Goal: Communication & Community: Participate in discussion

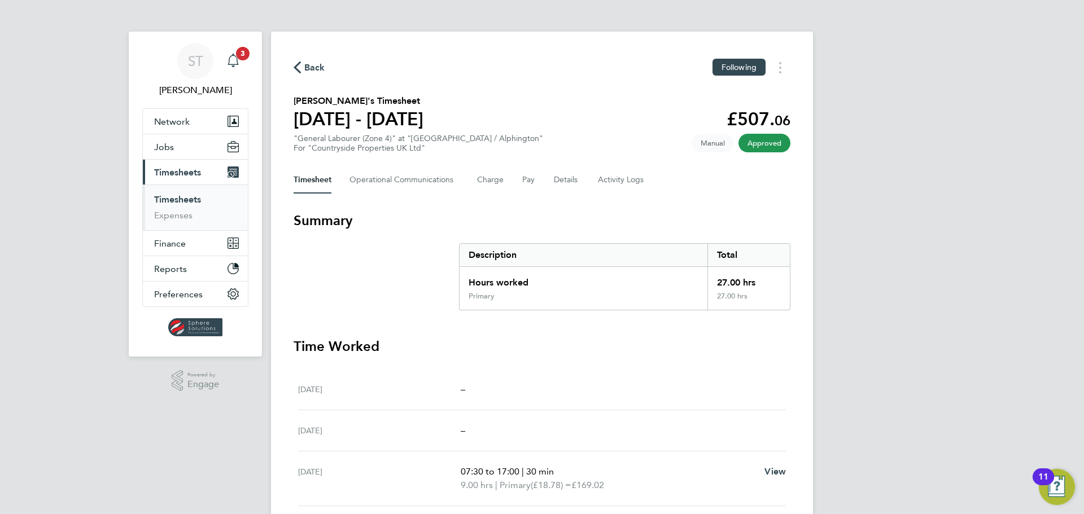
click at [234, 54] on icon "Main navigation" at bounding box center [233, 59] width 11 height 11
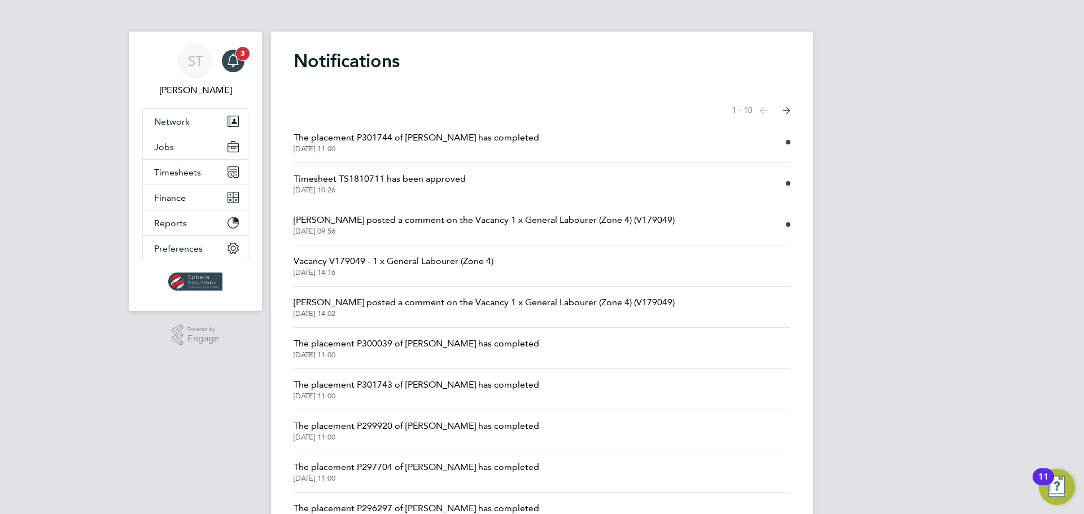
click at [243, 63] on div "Main navigation" at bounding box center [233, 61] width 23 height 23
click at [242, 62] on div "Main navigation" at bounding box center [233, 61] width 23 height 23
click at [412, 186] on span "[DATE] 10:26" at bounding box center [380, 190] width 172 height 9
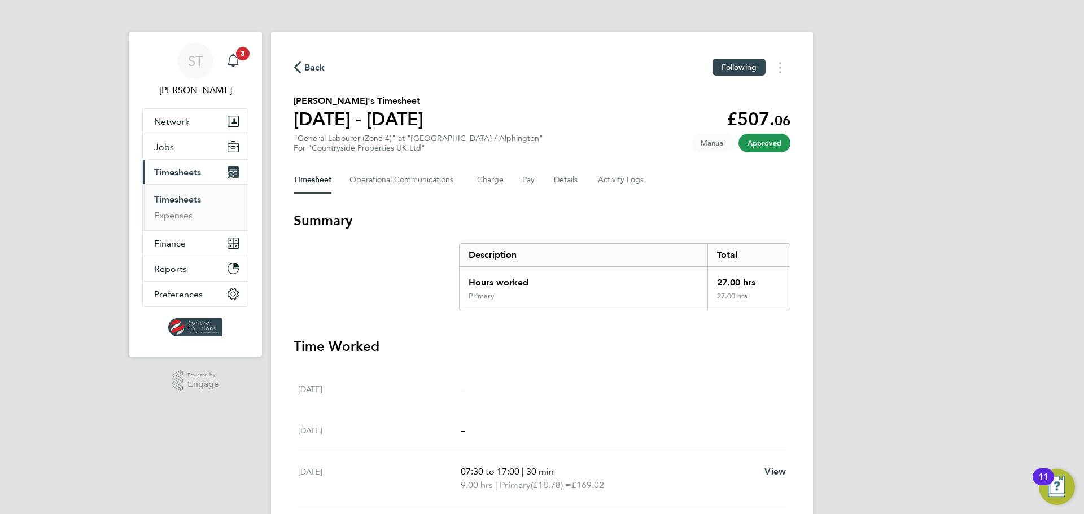
click at [234, 63] on icon "Main navigation" at bounding box center [233, 61] width 14 height 14
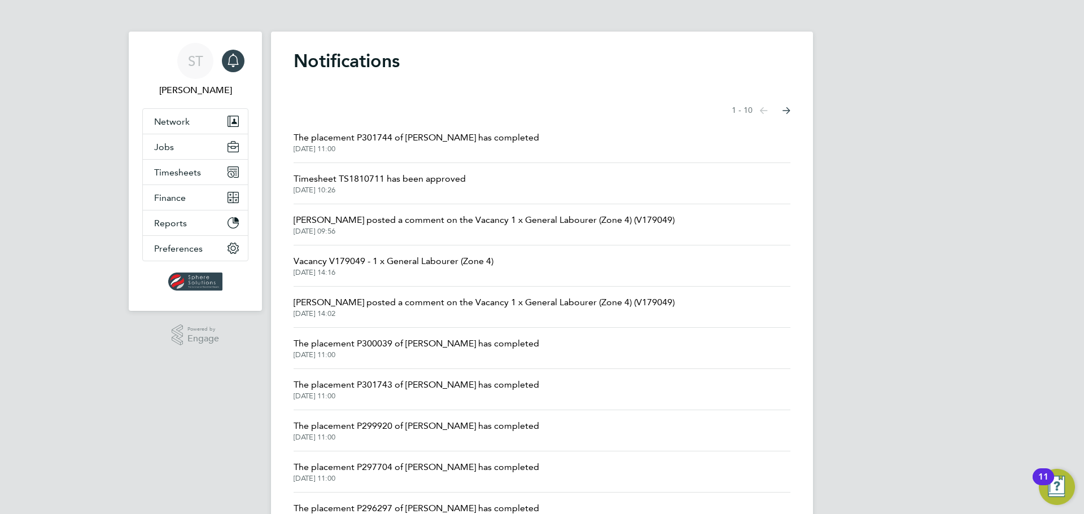
click at [391, 272] on span "02 Sep 2025, 14:16" at bounding box center [394, 272] width 200 height 9
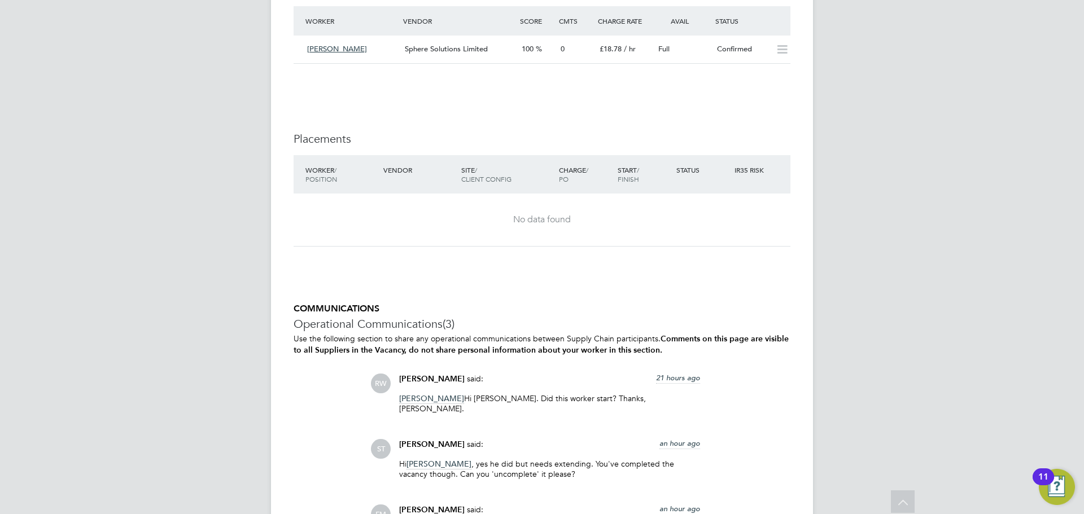
scroll to position [1167, 0]
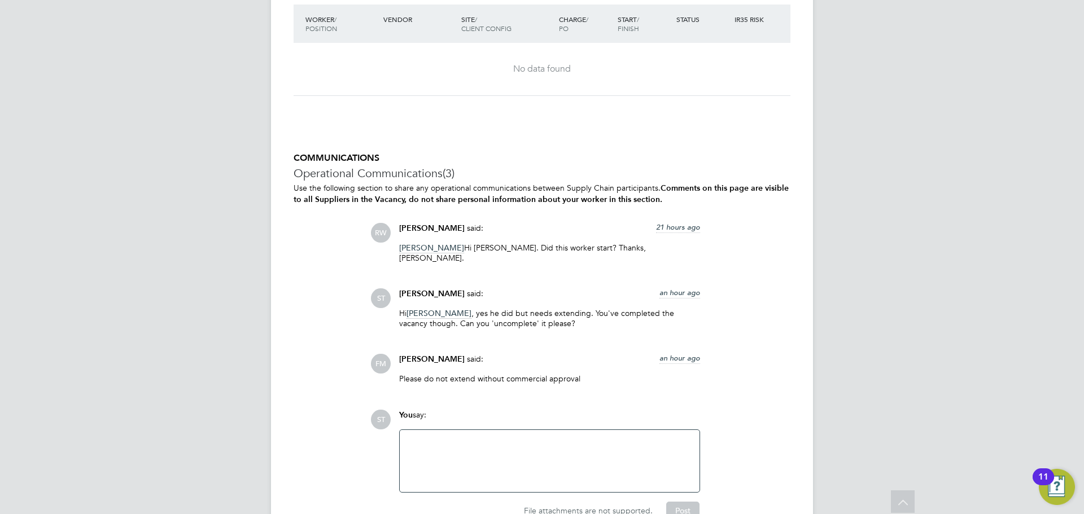
click at [552, 453] on div at bounding box center [550, 461] width 286 height 49
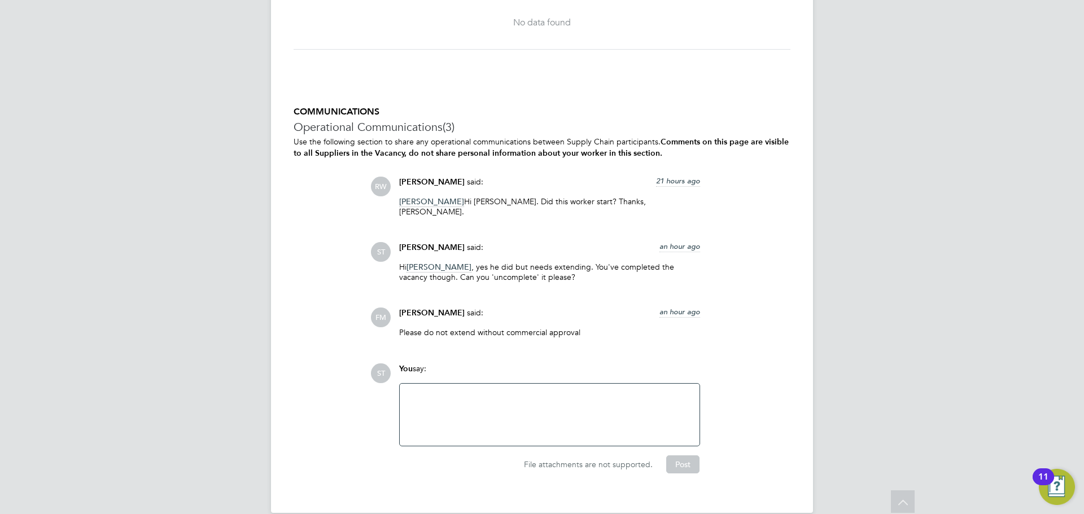
scroll to position [1218, 0]
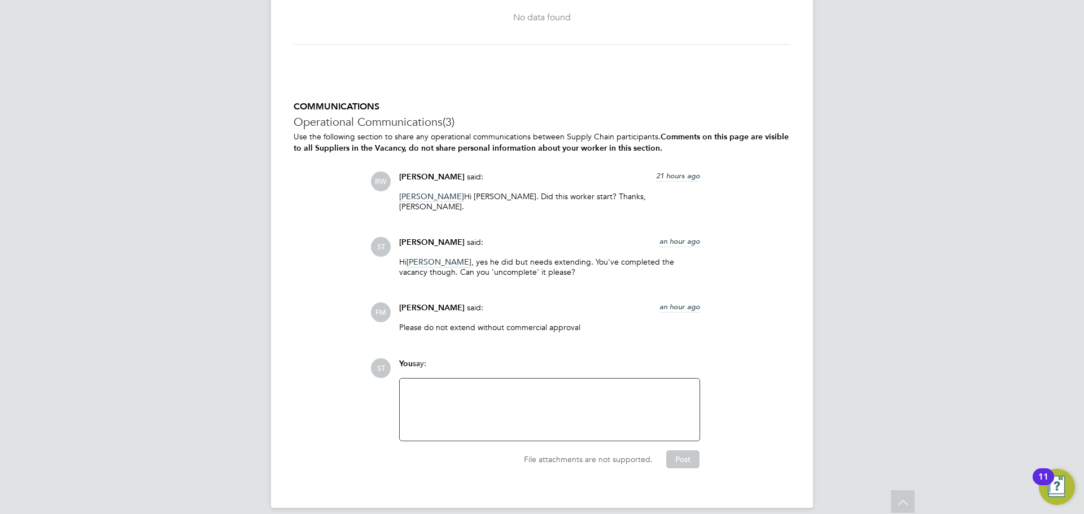
click at [468, 386] on div at bounding box center [550, 410] width 286 height 49
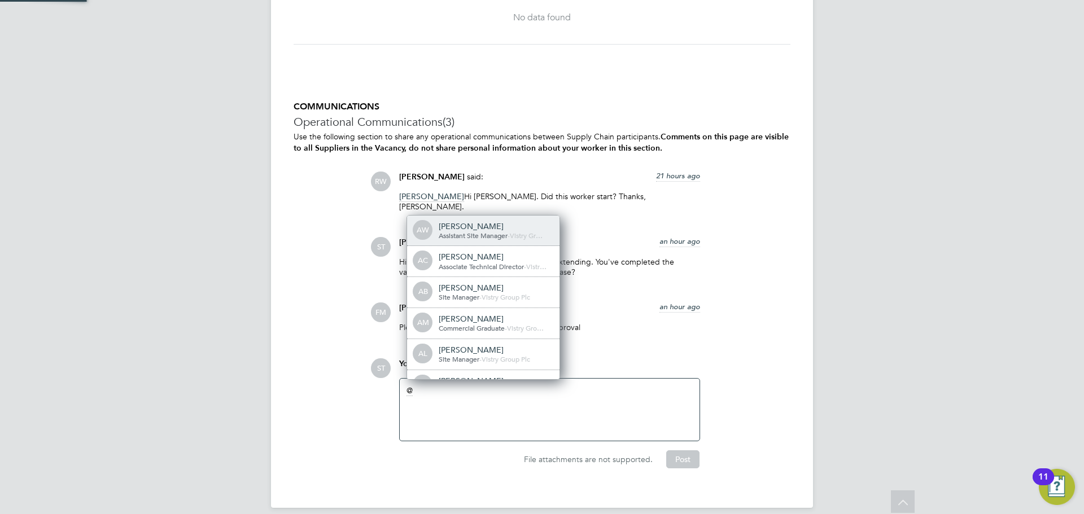
scroll to position [9, 113]
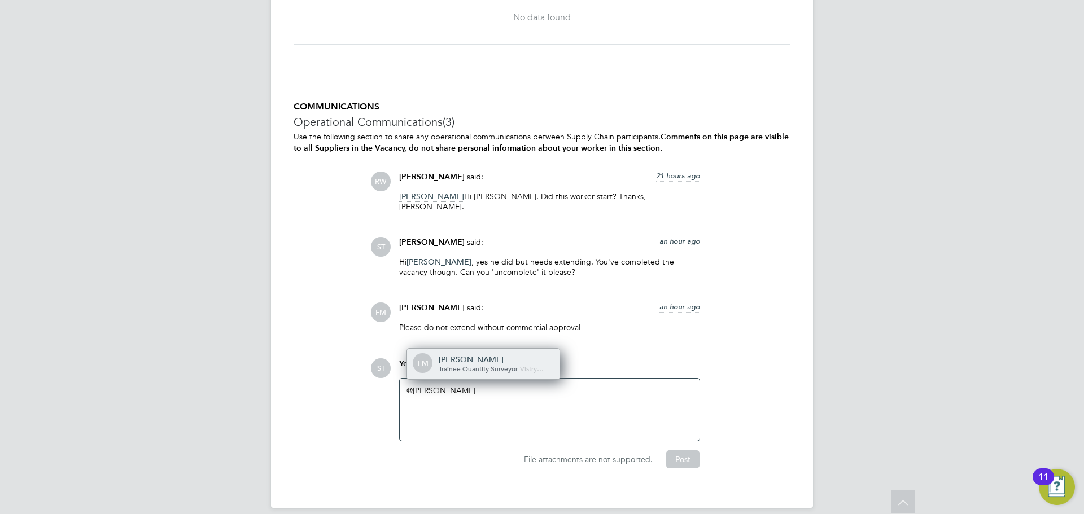
click at [492, 355] on div "Fletcher Melhuish" at bounding box center [495, 360] width 113 height 10
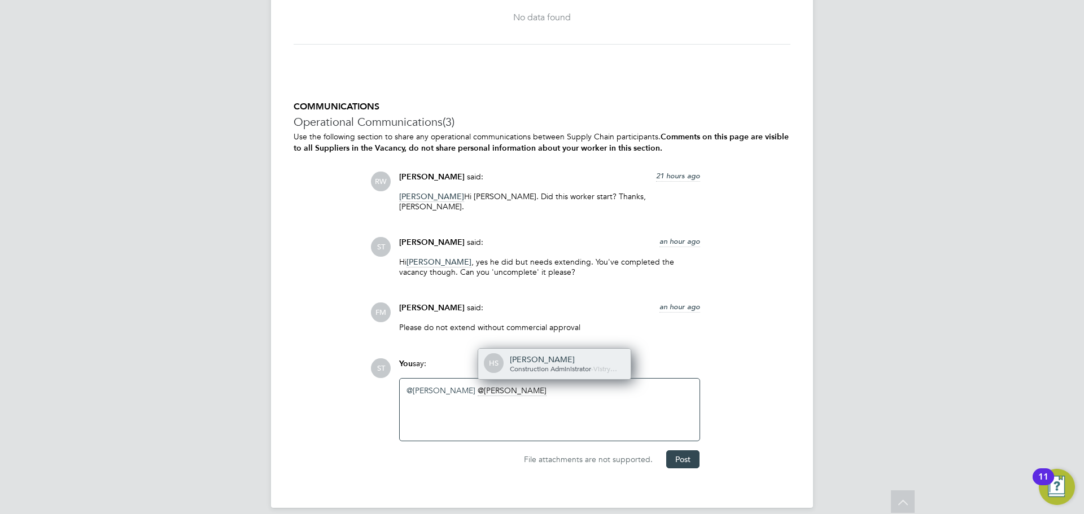
click at [525, 355] on div "Helen Smith" at bounding box center [566, 360] width 113 height 10
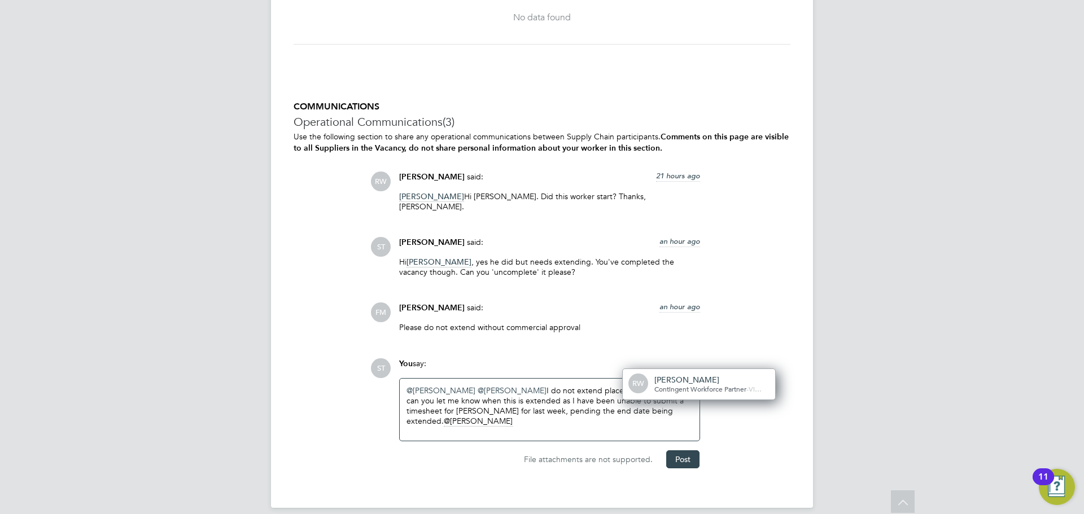
click at [703, 385] on span "Contingent Workforce Partner" at bounding box center [700, 389] width 92 height 9
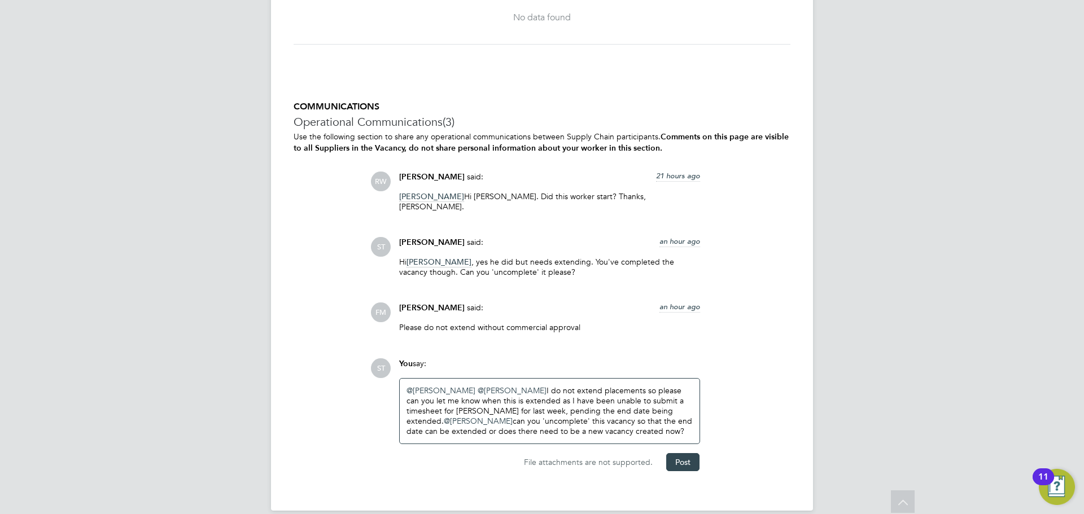
click at [565, 418] on div "@Fletcher Melhuish ​ @Helen Smith ​ I do not extend placements so please can yo…" at bounding box center [550, 411] width 286 height 51
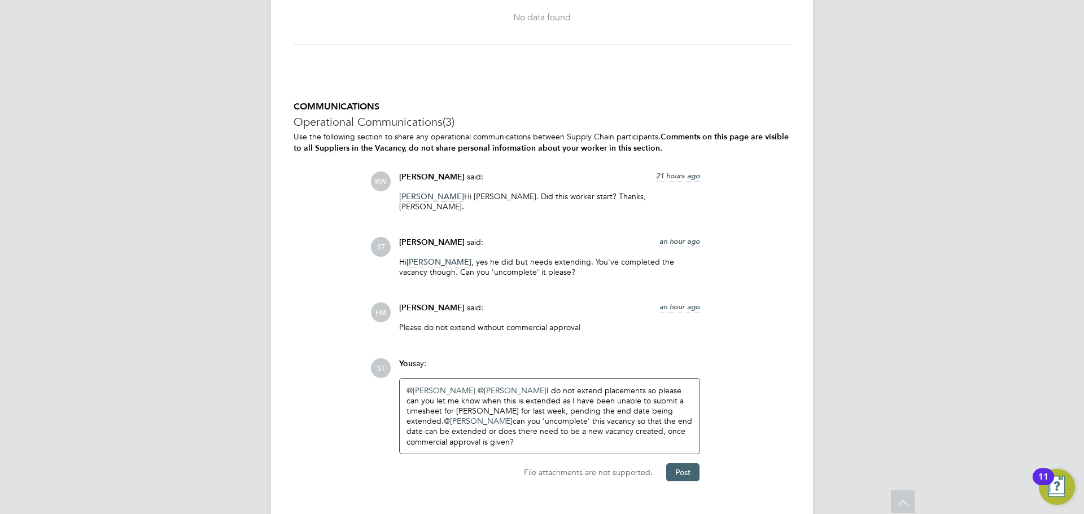
click at [679, 464] on button "Post" at bounding box center [682, 473] width 33 height 18
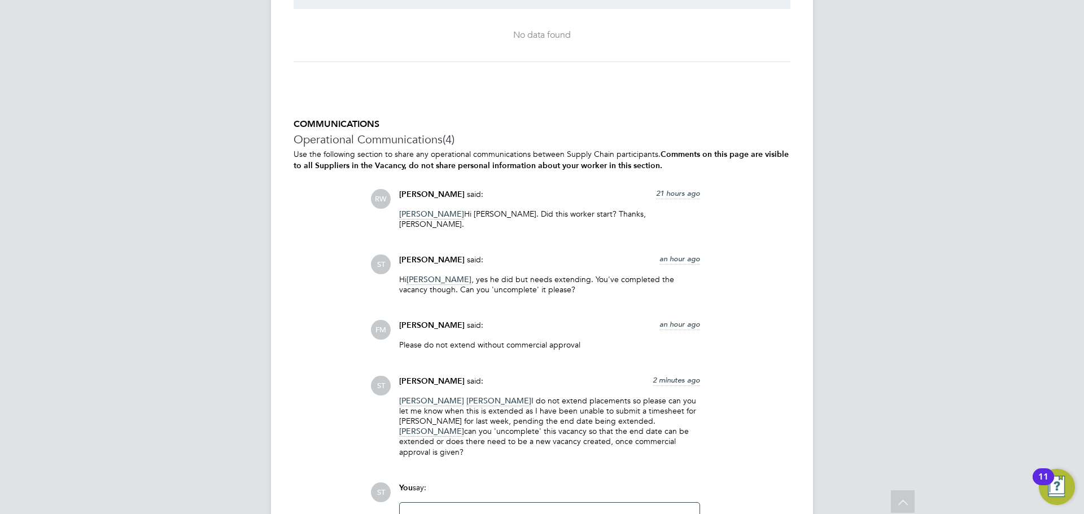
scroll to position [1315, 0]
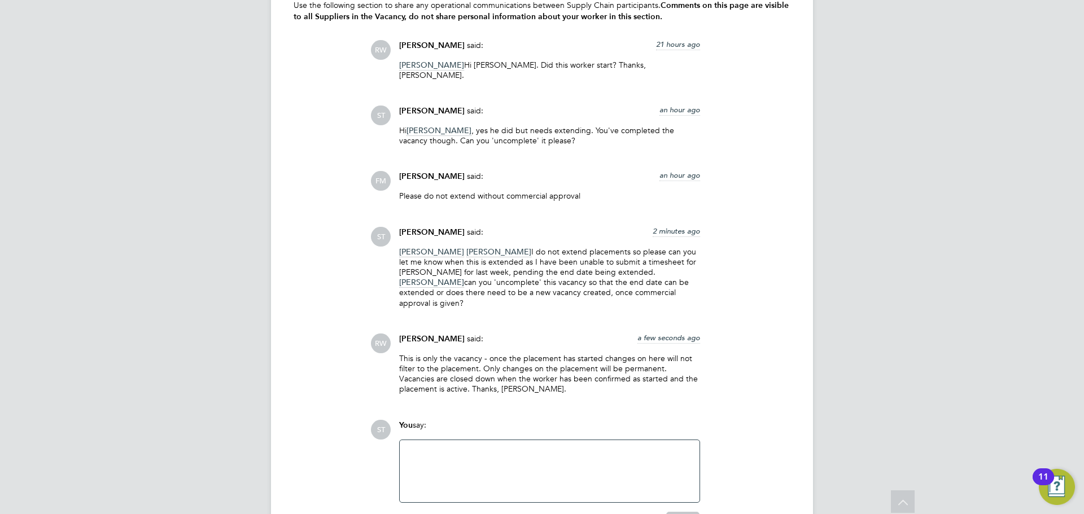
scroll to position [1355, 0]
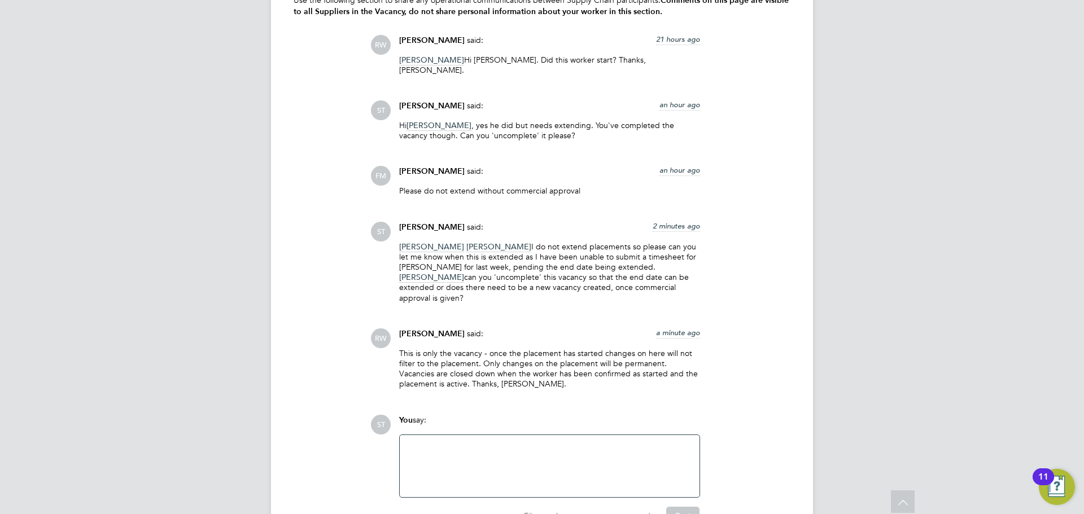
click at [444, 442] on div at bounding box center [550, 466] width 286 height 49
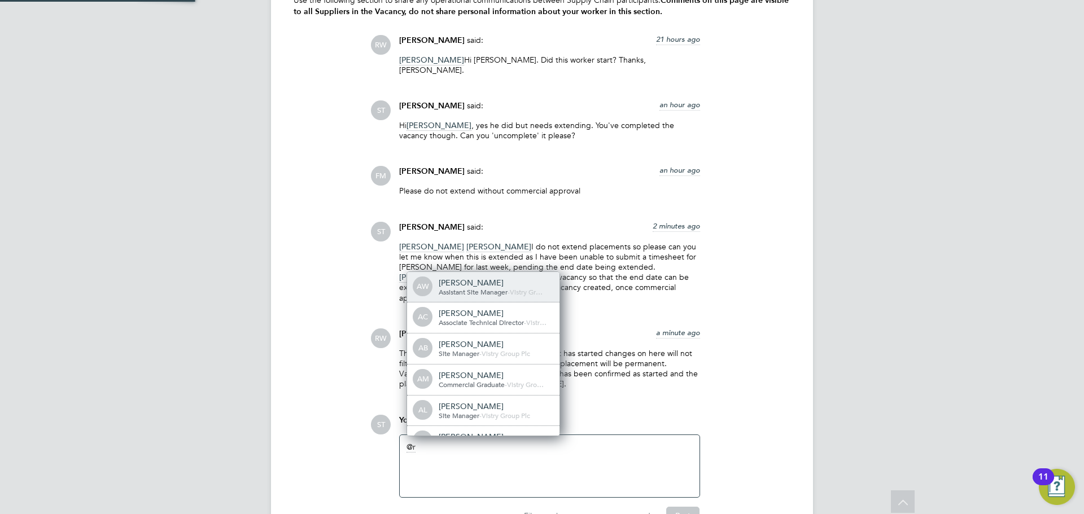
scroll to position [9, 113]
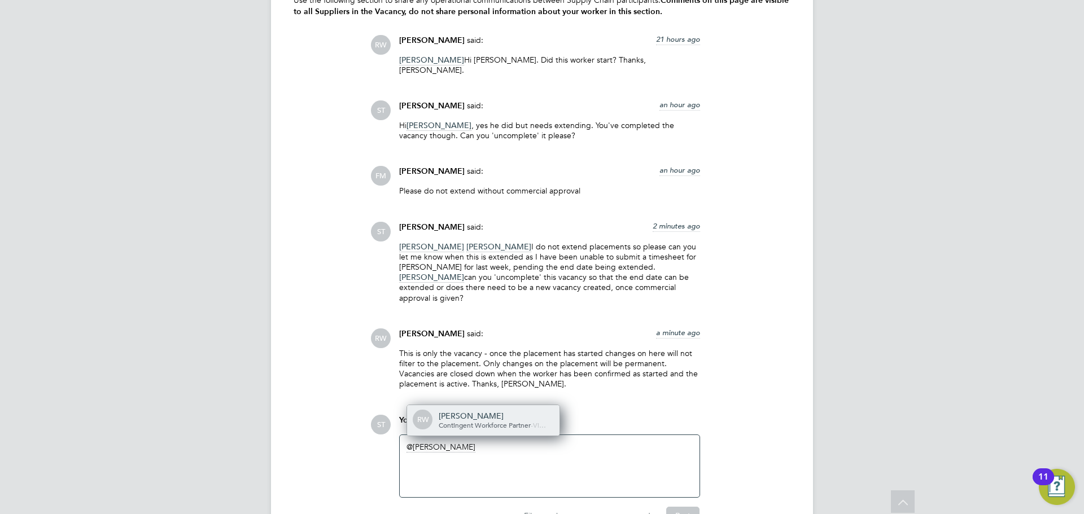
click at [473, 421] on span "Contingent Workforce Partner" at bounding box center [485, 425] width 92 height 9
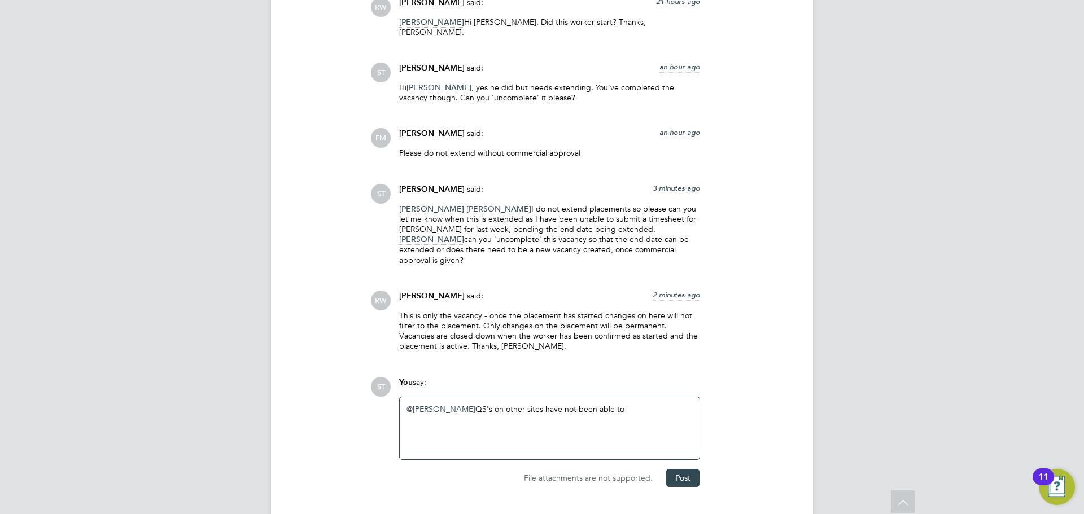
drag, startPoint x: 623, startPoint y: 387, endPoint x: 131, endPoint y: 398, distance: 491.9
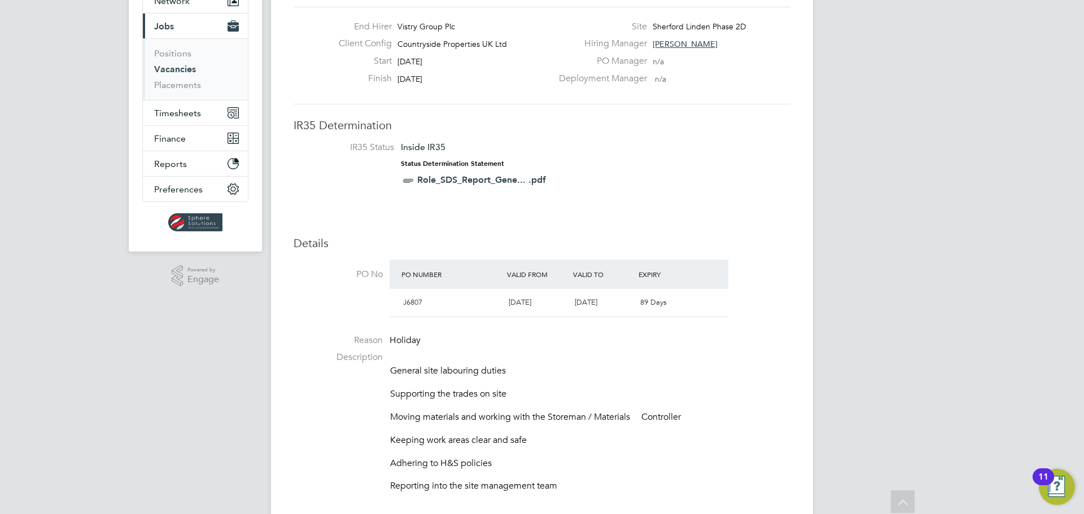
scroll to position [0, 0]
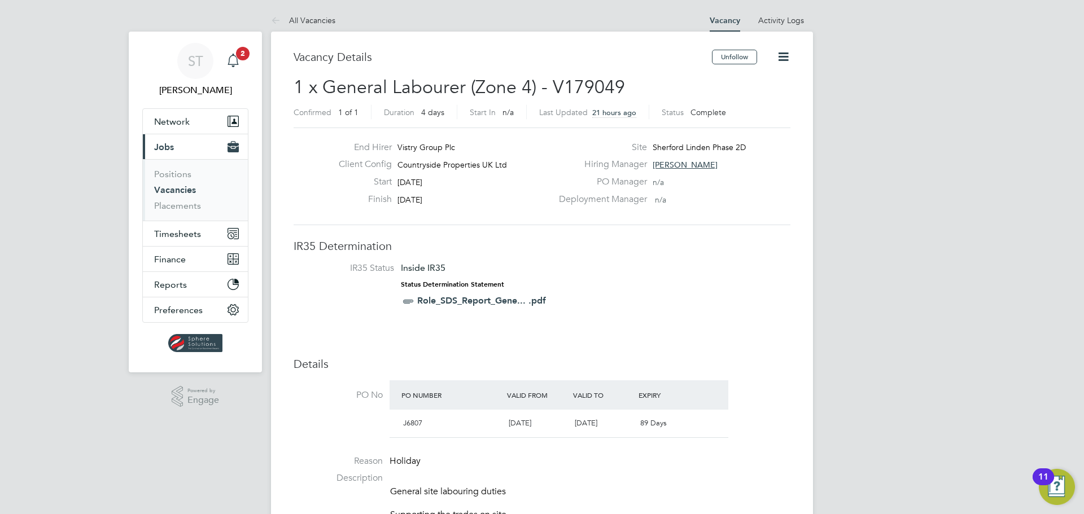
click at [234, 58] on icon "Main navigation" at bounding box center [233, 61] width 14 height 14
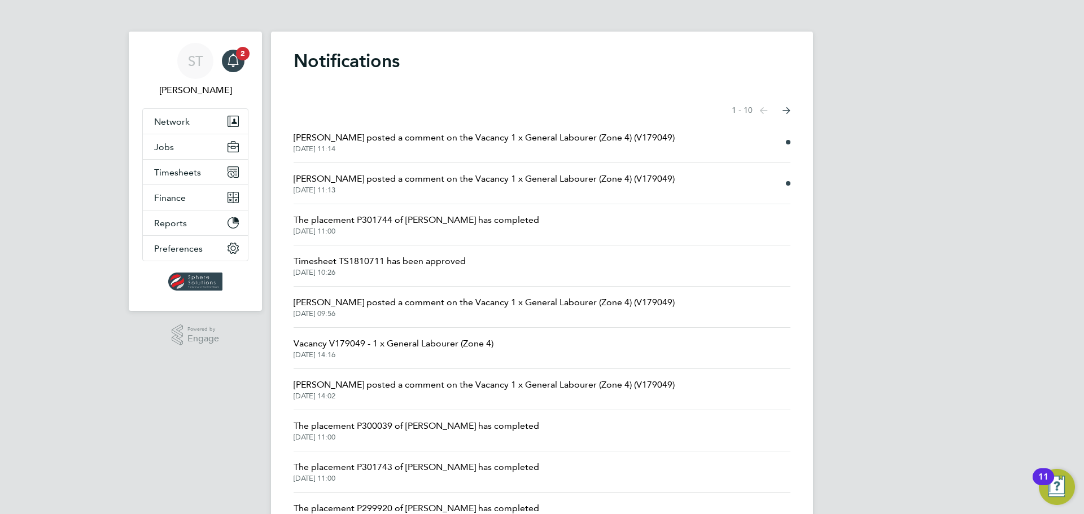
click at [522, 140] on span "Fletcher Melhuish posted a comment on the Vacancy 1 x General Labourer (Zone 4)…" at bounding box center [484, 138] width 381 height 14
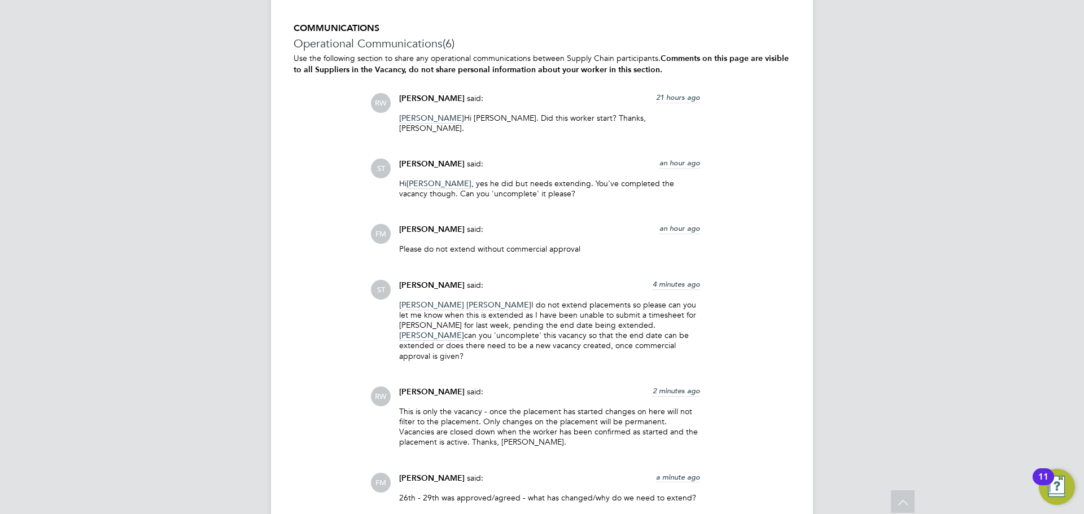
scroll to position [1430, 0]
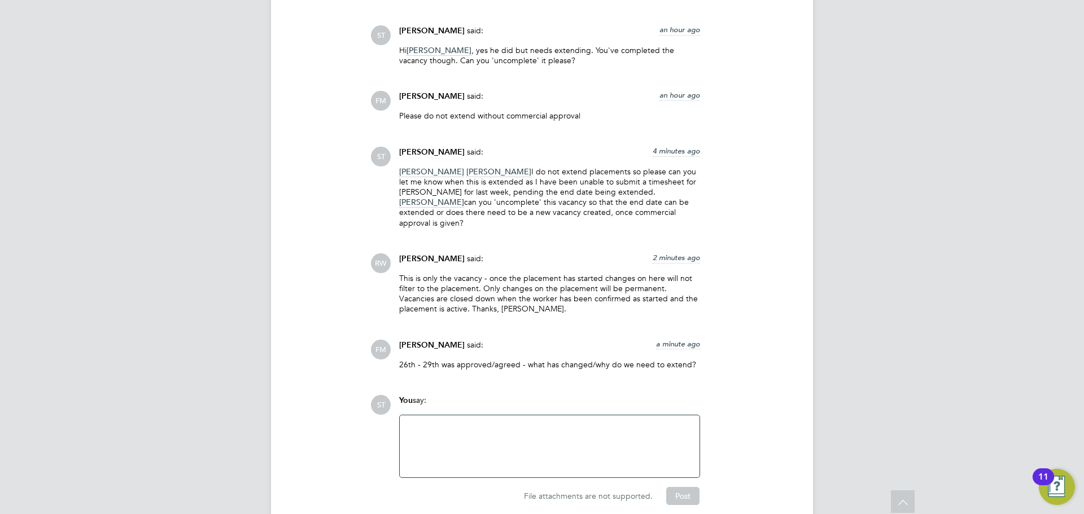
click at [482, 422] on div at bounding box center [550, 446] width 286 height 49
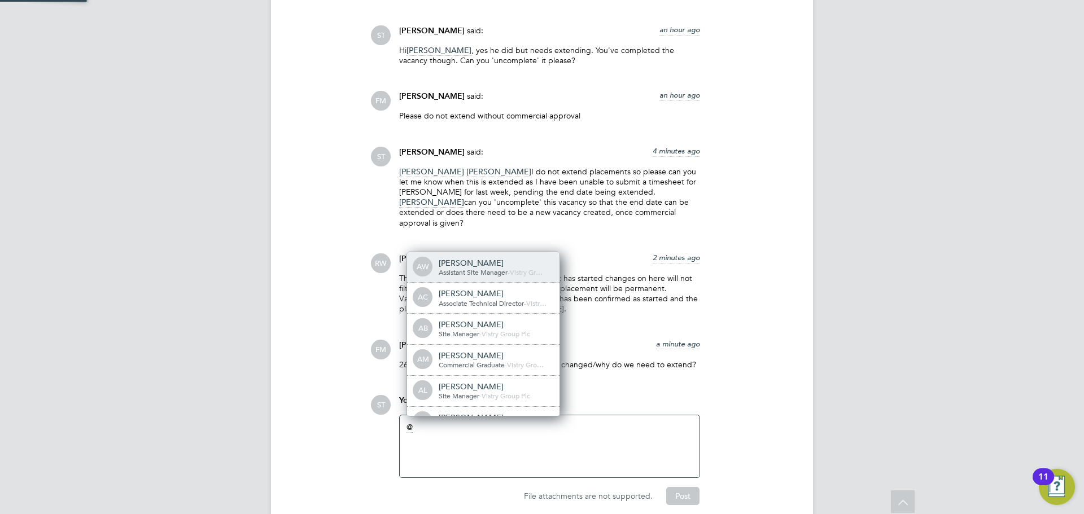
scroll to position [9, 113]
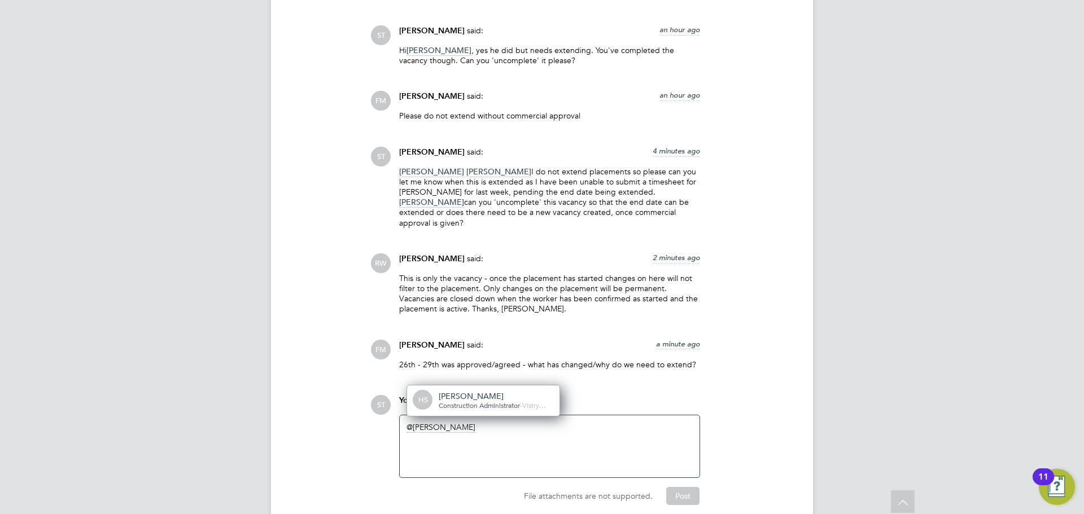
drag, startPoint x: 456, startPoint y: 410, endPoint x: 286, endPoint y: 396, distance: 170.5
click at [302, 395] on div "COMMUNICATIONS Operational Communications (6) Use the following section to shar…" at bounding box center [542, 197] width 497 height 616
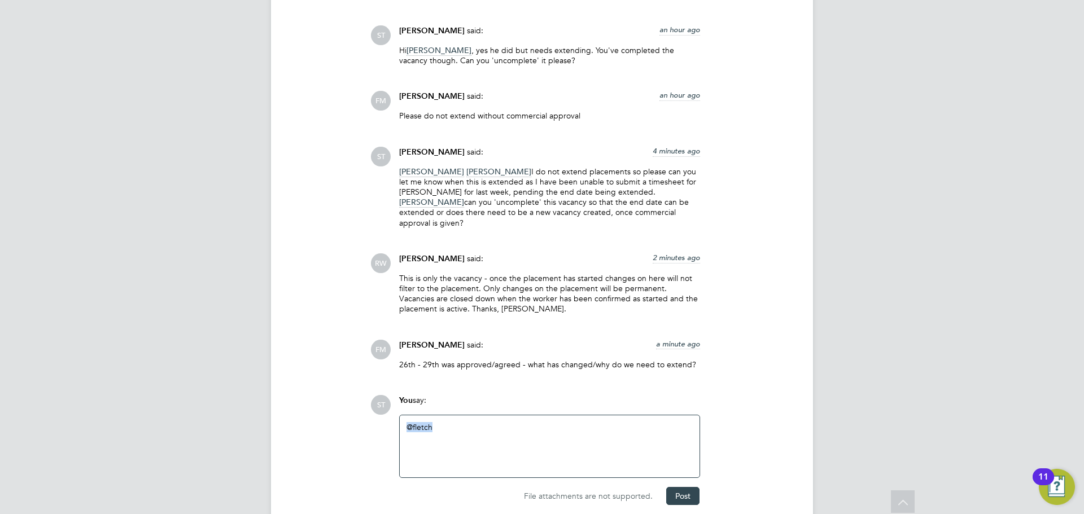
drag, startPoint x: 446, startPoint y: 405, endPoint x: 328, endPoint y: 394, distance: 118.5
click at [328, 394] on div "COMMUNICATIONS Operational Communications (6) Use the following section to shar…" at bounding box center [542, 197] width 497 height 616
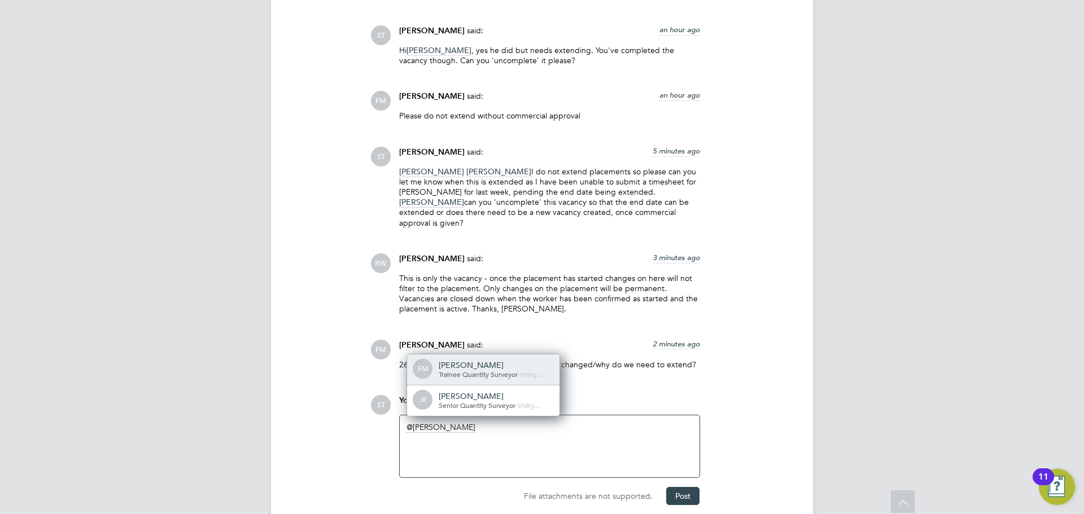
click at [459, 360] on div "Fletcher Melhuish" at bounding box center [495, 365] width 113 height 10
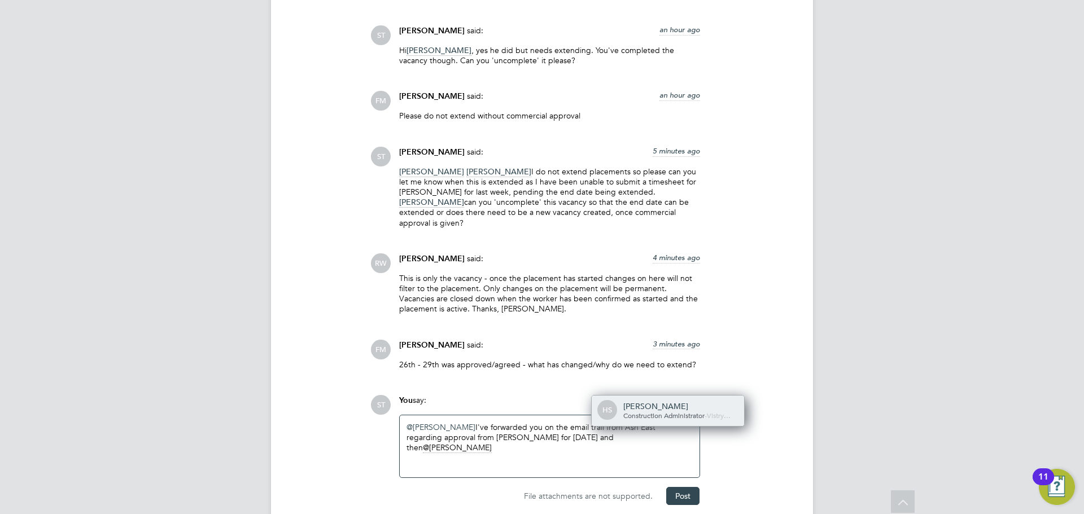
click at [648, 412] on div "Construction Administrator - Vistry…" at bounding box center [679, 416] width 113 height 9
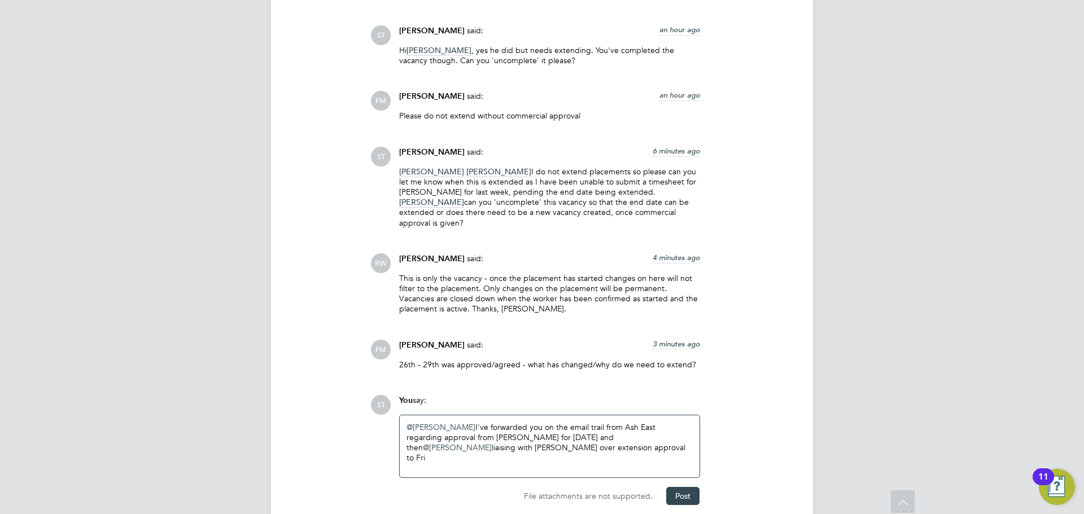
click at [587, 430] on div "@Fletcher Melhuish ​ I've forwarded you on the email trail from Ash East regard…" at bounding box center [550, 446] width 286 height 49
click at [682, 487] on button "Post" at bounding box center [682, 496] width 33 height 18
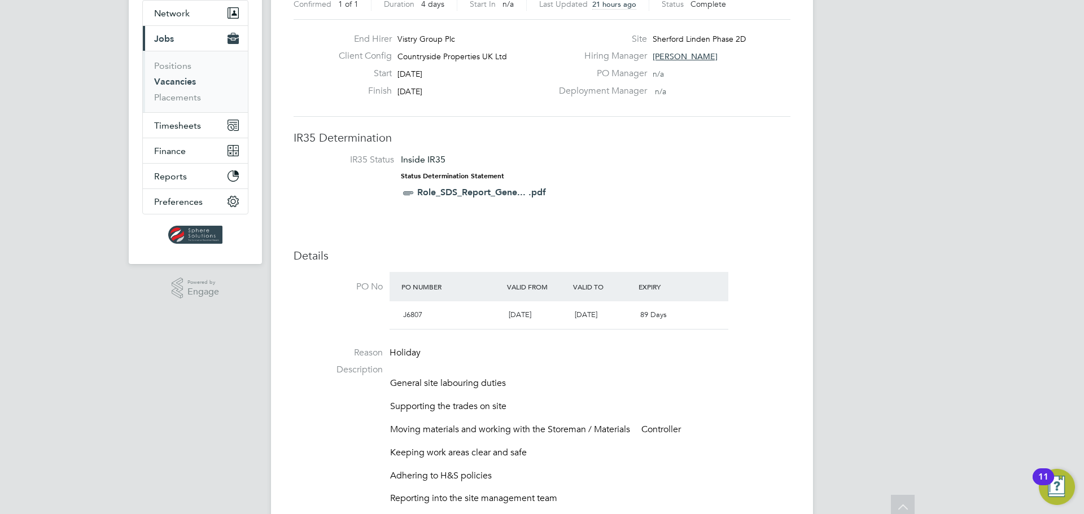
scroll to position [0, 0]
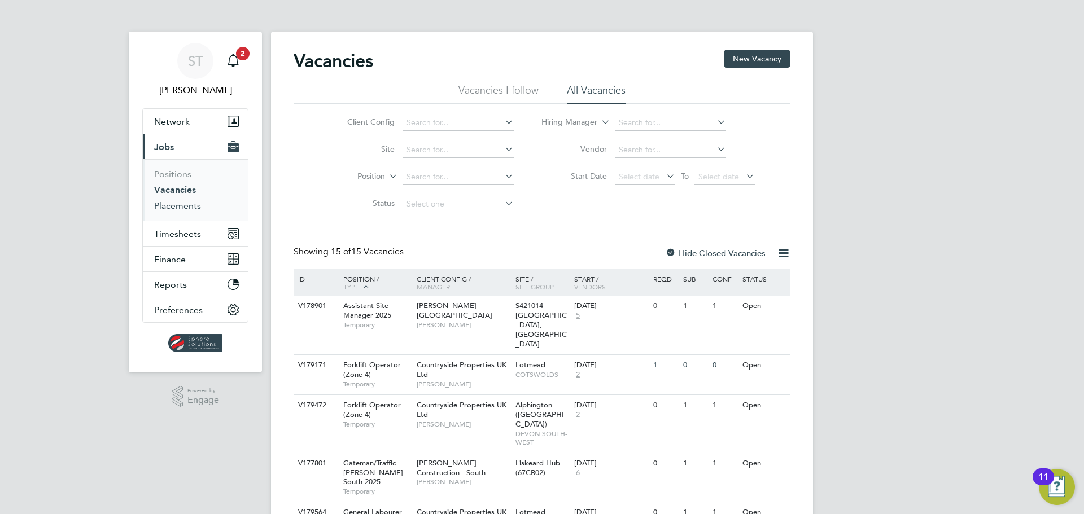
click at [179, 206] on link "Placements" at bounding box center [177, 205] width 47 height 11
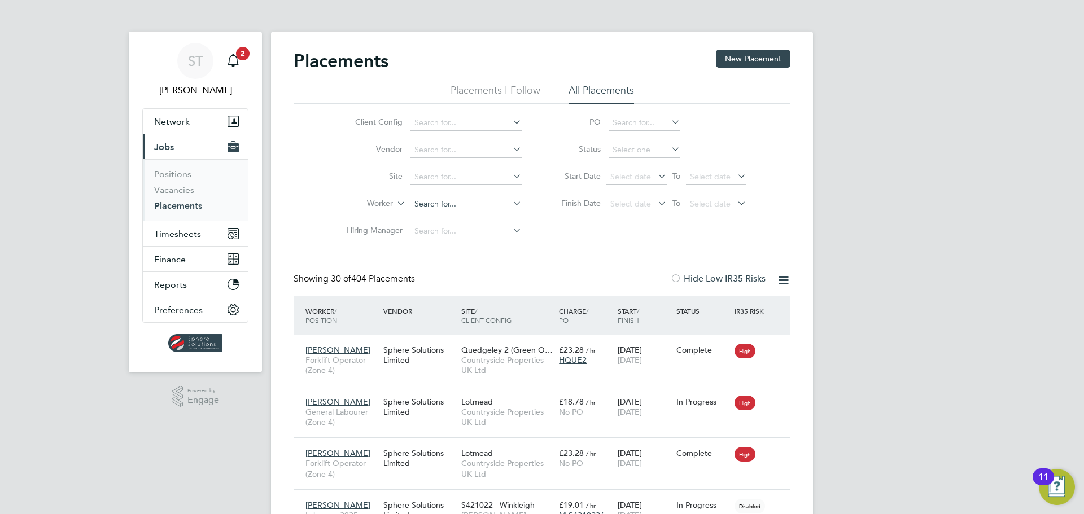
click at [455, 204] on input at bounding box center [465, 204] width 111 height 16
click at [450, 215] on li "Jonathan Adebisi" at bounding box center [466, 219] width 112 height 15
type input "[PERSON_NAME]"
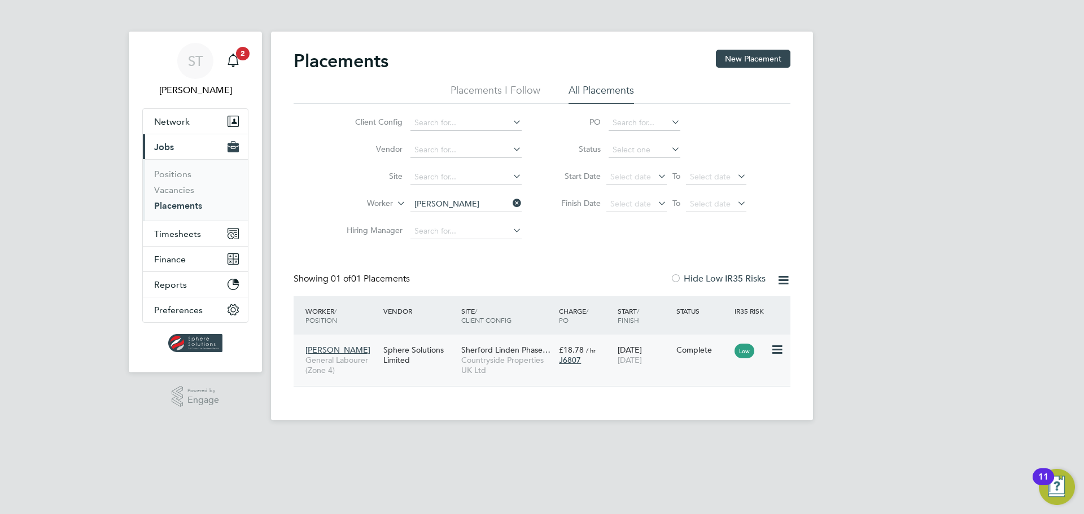
click at [499, 362] on span "Countryside Properties UK Ltd" at bounding box center [507, 365] width 92 height 20
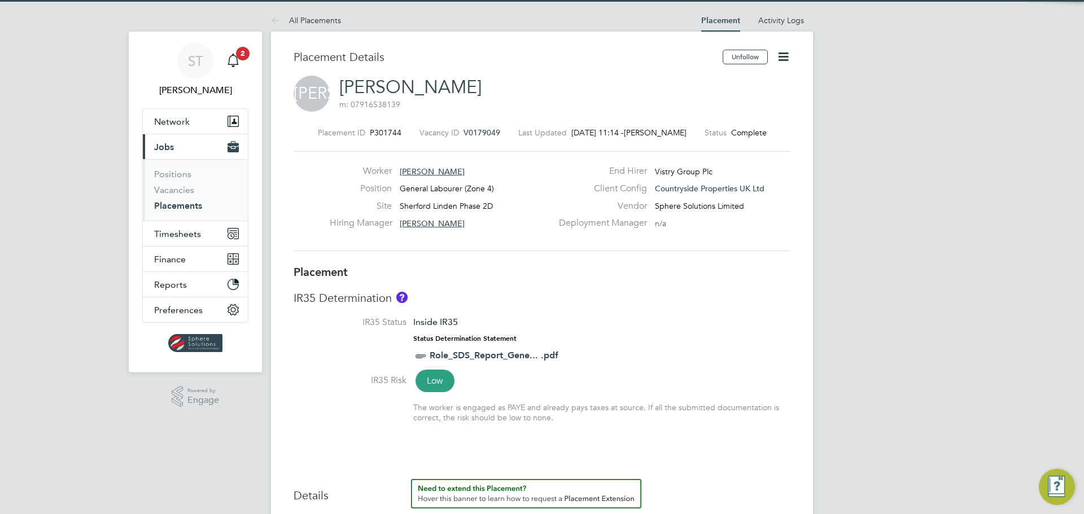
click at [788, 56] on icon at bounding box center [783, 57] width 14 height 14
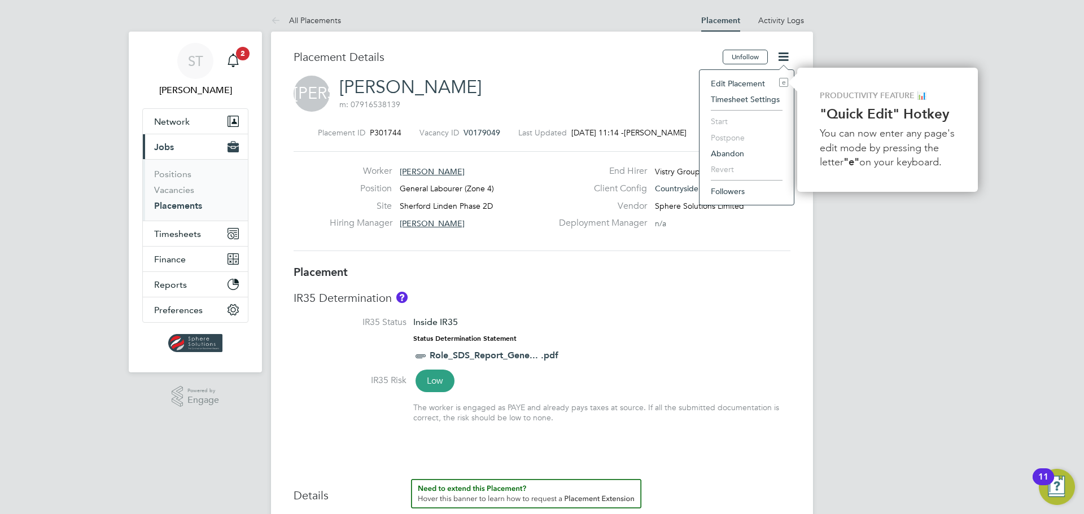
click at [727, 75] on div "Edit Placement e Timesheet Settings Start Postpone Abandon Revert Followers" at bounding box center [746, 137] width 95 height 136
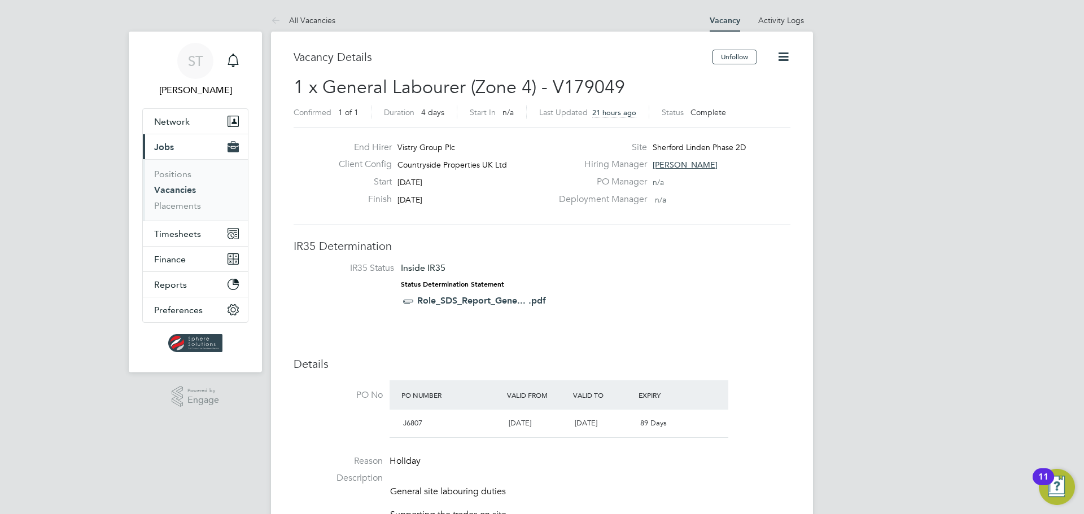
click at [176, 191] on link "Vacancies" at bounding box center [175, 190] width 42 height 11
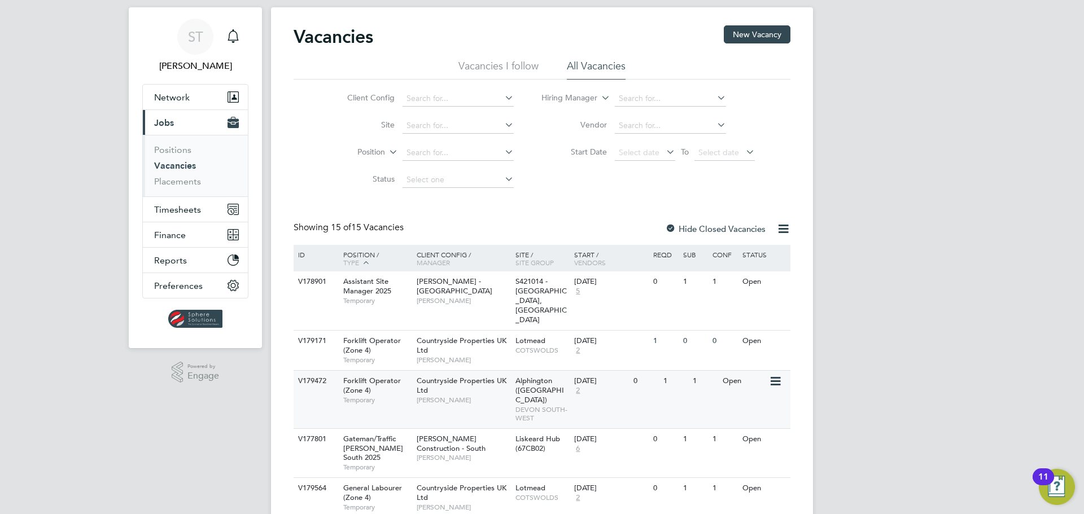
scroll to position [38, 0]
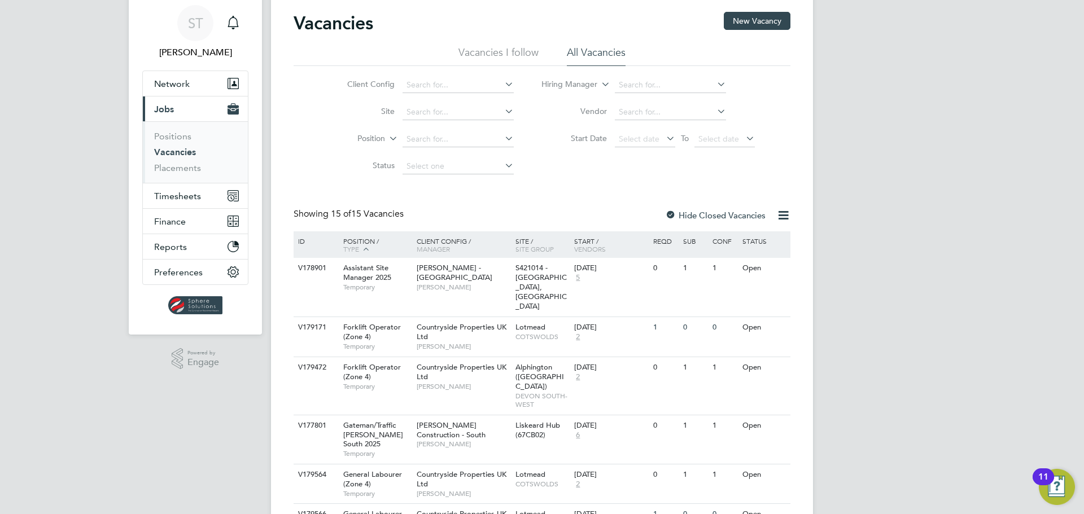
click at [670, 217] on div at bounding box center [670, 216] width 11 height 11
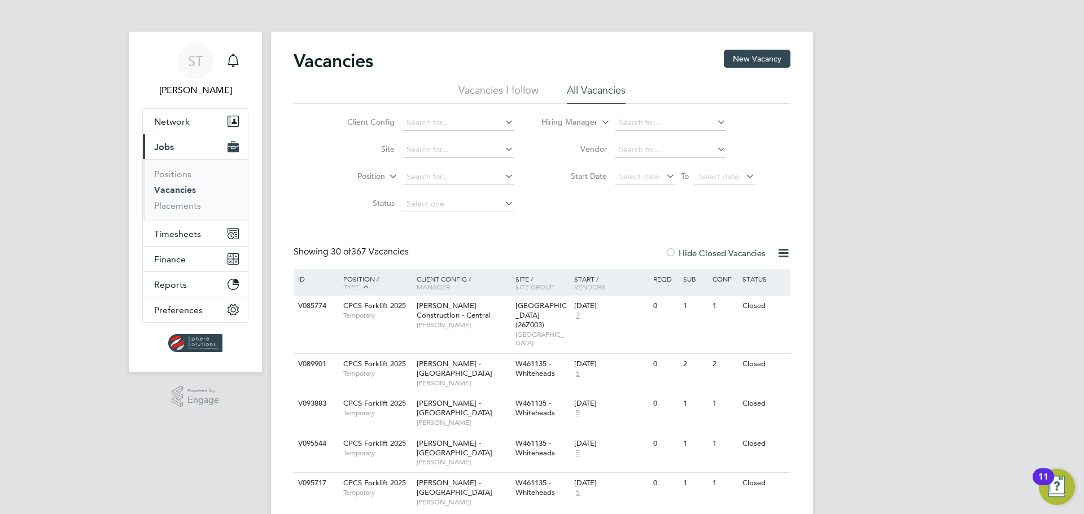
click at [672, 251] on div at bounding box center [670, 253] width 11 height 11
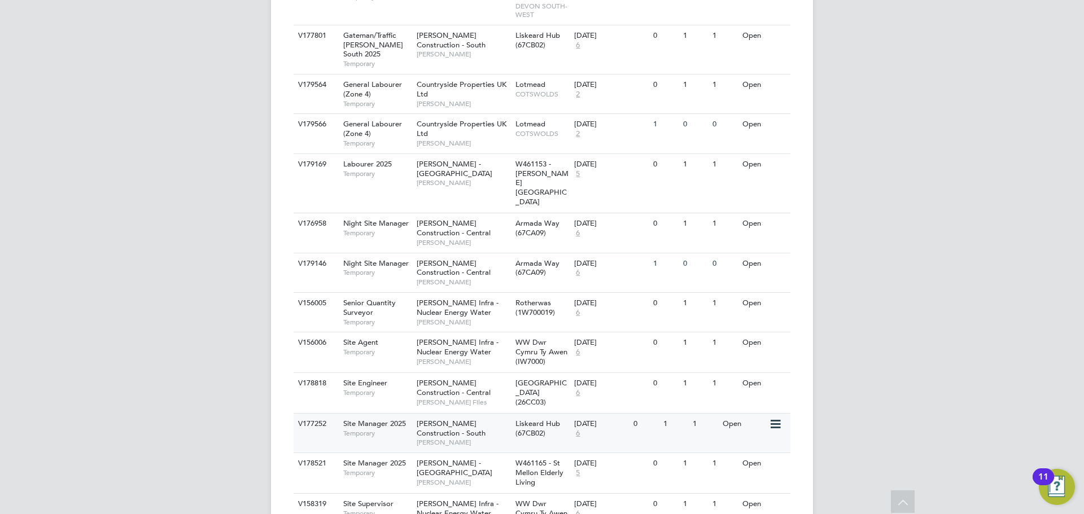
scroll to position [431, 0]
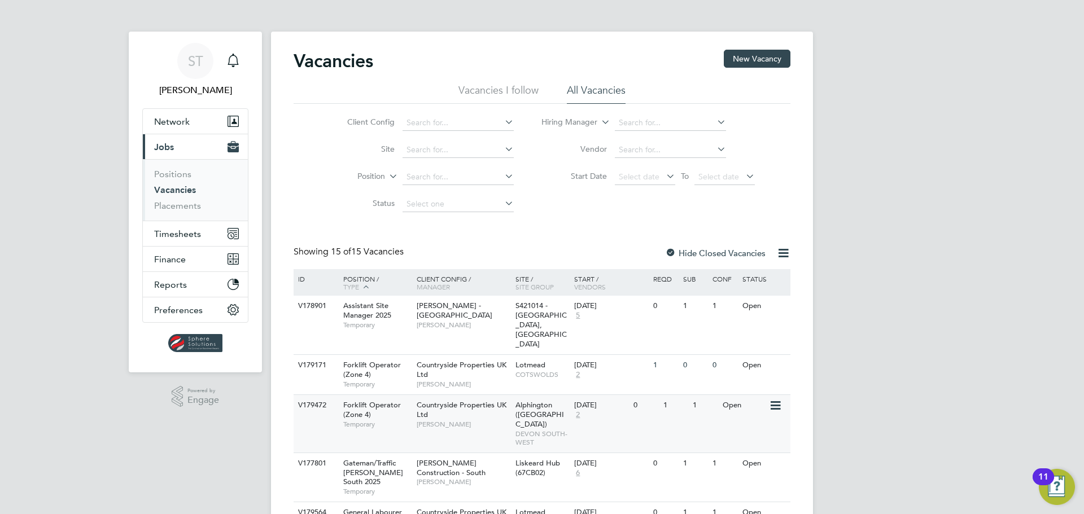
click at [504, 395] on div "Countryside Properties UK Ltd [PERSON_NAME]" at bounding box center [463, 414] width 99 height 39
click at [180, 191] on link "Vacancies" at bounding box center [175, 190] width 42 height 11
click at [180, 200] on li "Vacancies" at bounding box center [196, 193] width 85 height 16
click at [178, 200] on li "Vacancies" at bounding box center [196, 193] width 85 height 16
click at [177, 205] on link "Placements" at bounding box center [177, 205] width 47 height 11
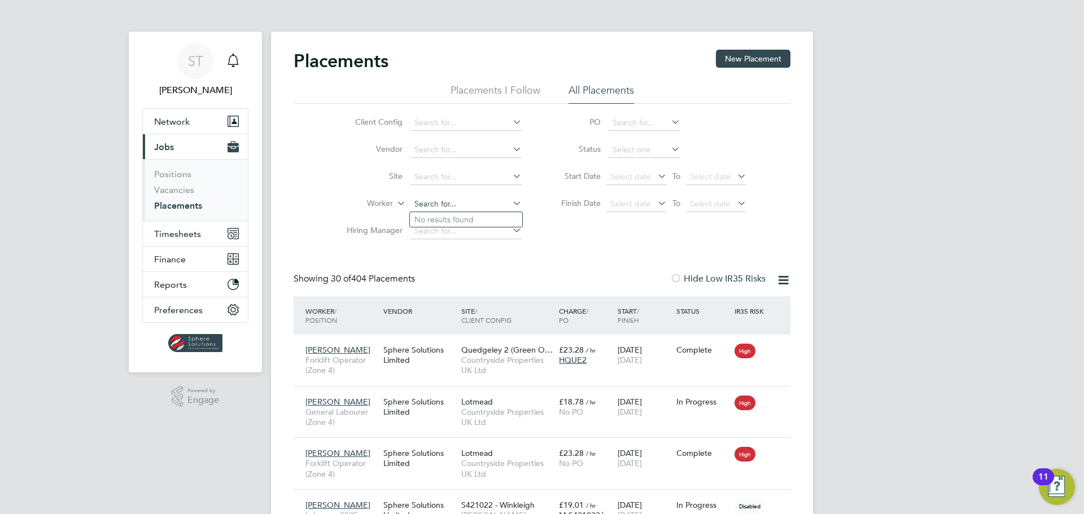
click at [432, 204] on input at bounding box center [465, 204] width 111 height 16
click at [437, 219] on b "Jonathan" at bounding box center [446, 220] width 65 height 10
type input "[PERSON_NAME]"
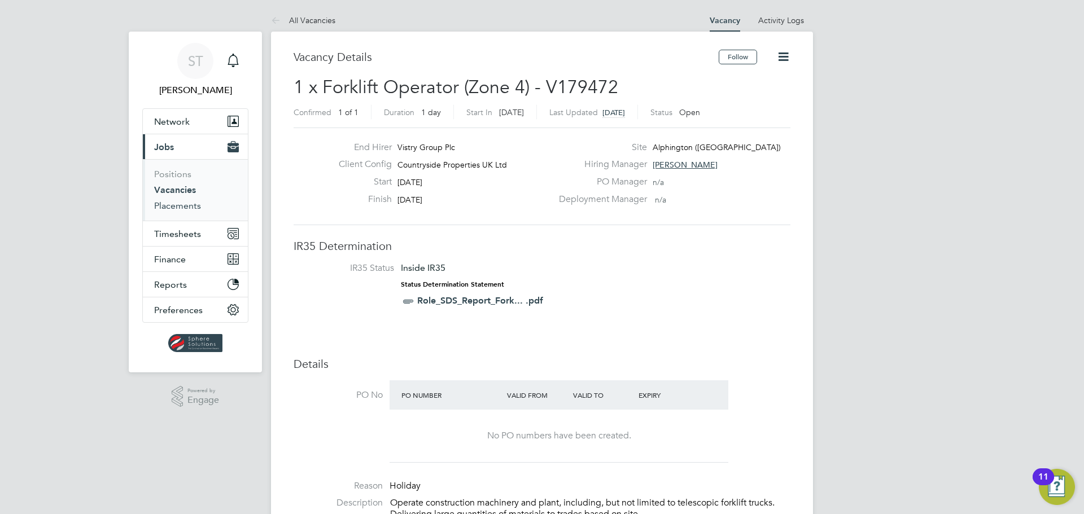
click at [183, 205] on link "Placements" at bounding box center [177, 205] width 47 height 11
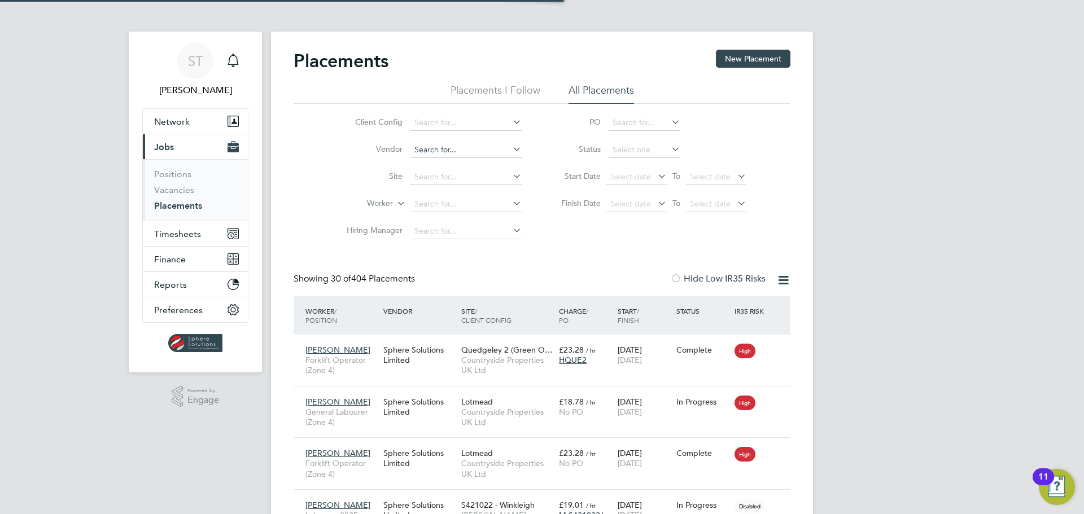
scroll to position [42, 98]
click at [449, 180] on input at bounding box center [465, 177] width 111 height 16
type input "a"
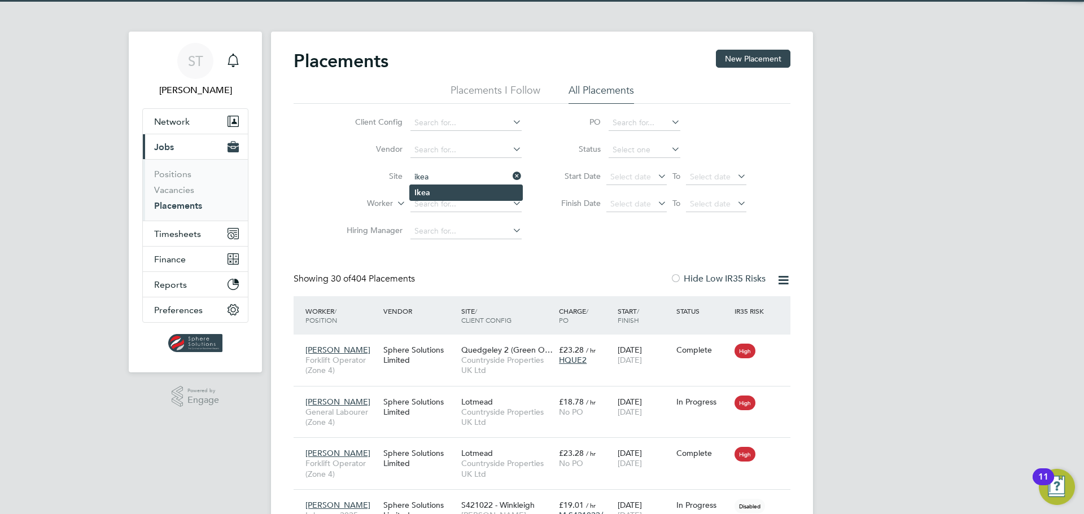
click at [431, 190] on li "Ikea" at bounding box center [466, 192] width 112 height 15
type input "Ikea"
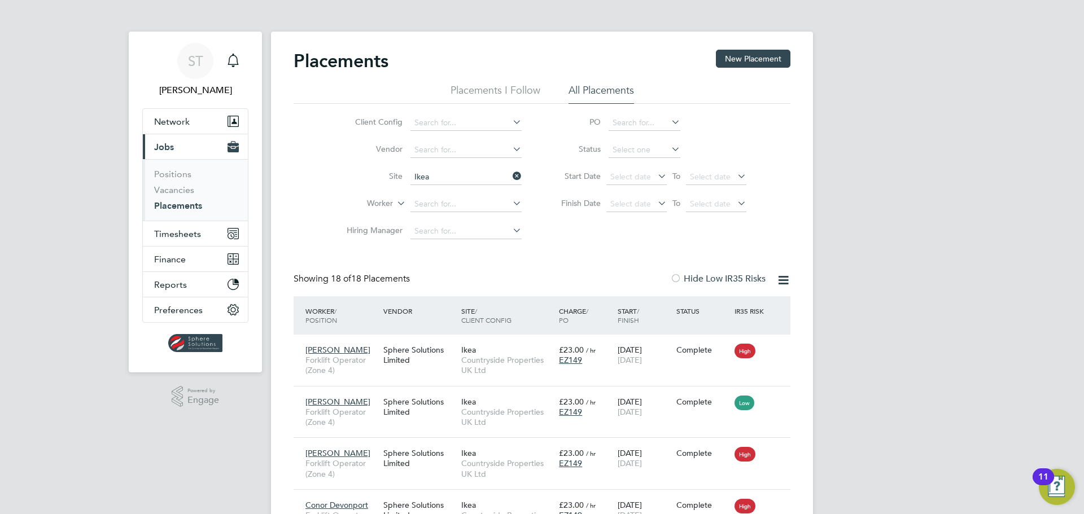
click at [510, 177] on icon at bounding box center [510, 176] width 0 height 16
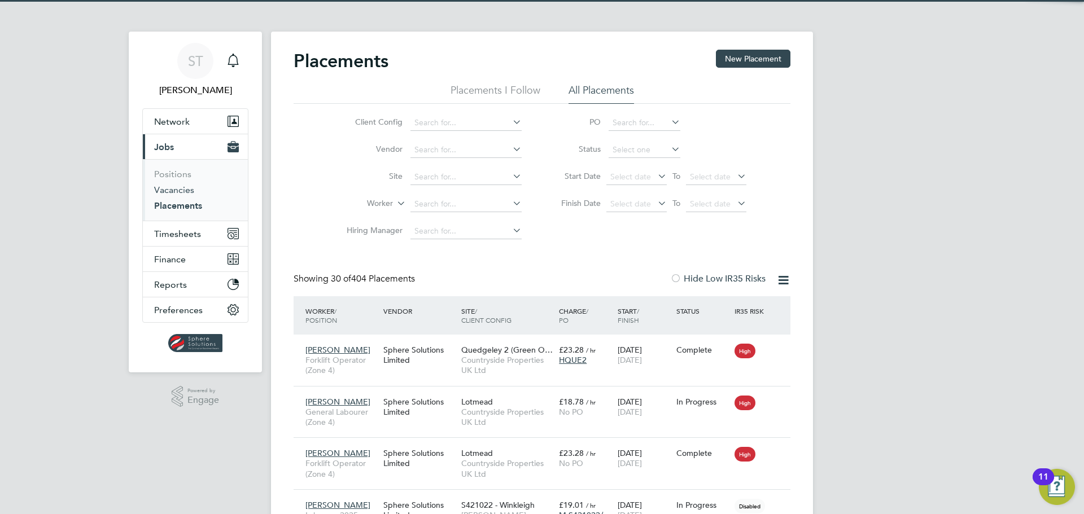
click at [180, 189] on link "Vacancies" at bounding box center [174, 190] width 40 height 11
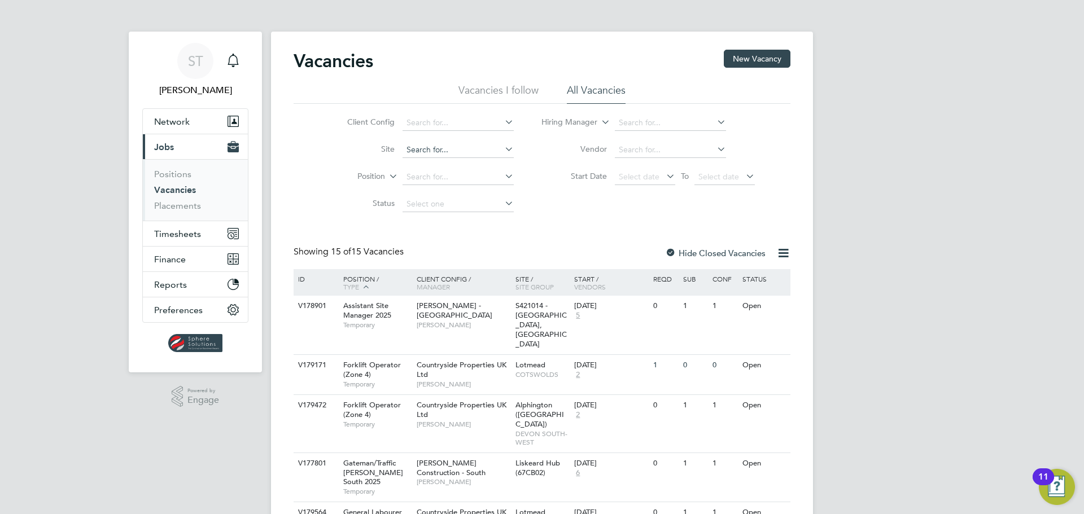
click at [429, 147] on input at bounding box center [458, 150] width 111 height 16
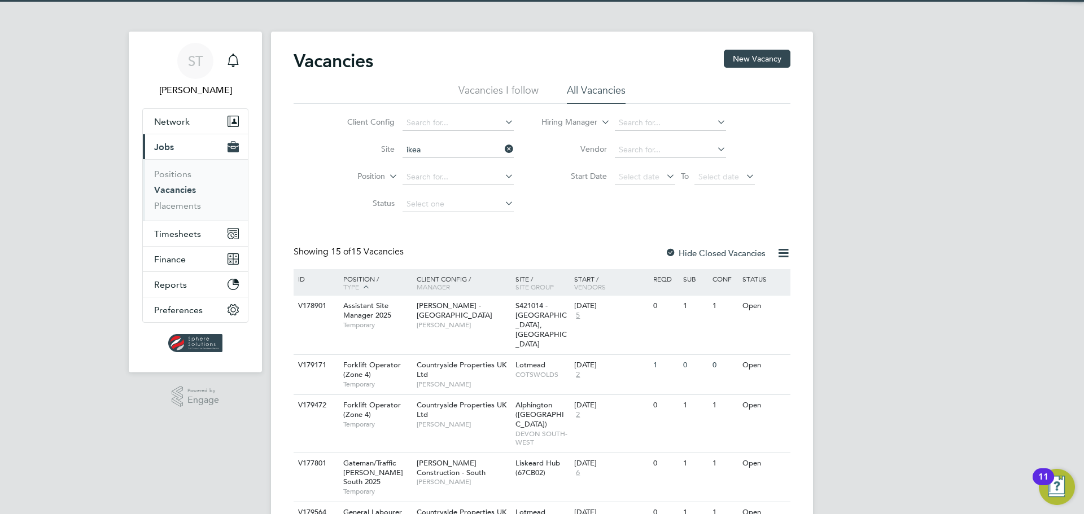
click at [422, 167] on li "Ikea" at bounding box center [457, 165] width 112 height 15
type input "Ikea"
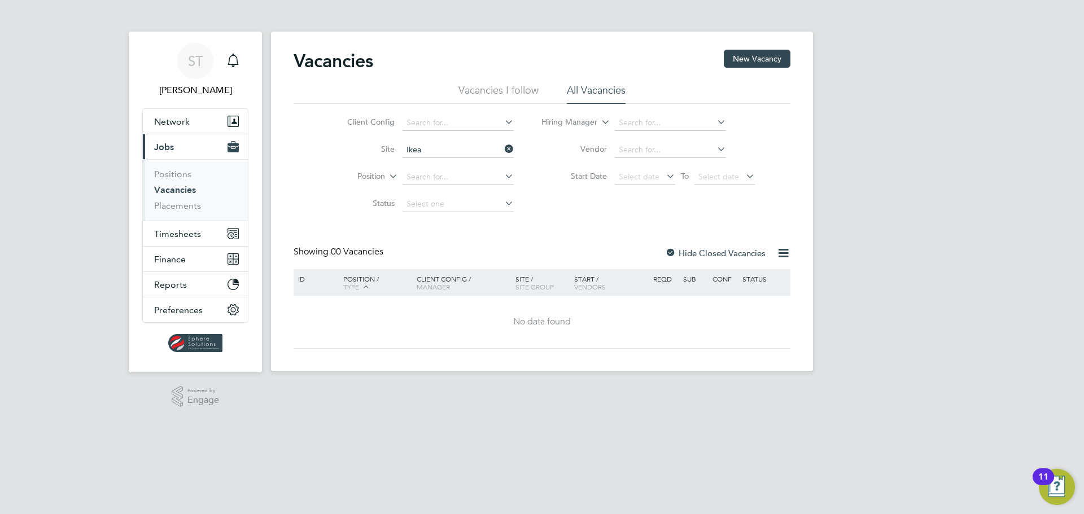
click at [738, 254] on label "Hide Closed Vacancies" at bounding box center [715, 253] width 101 height 11
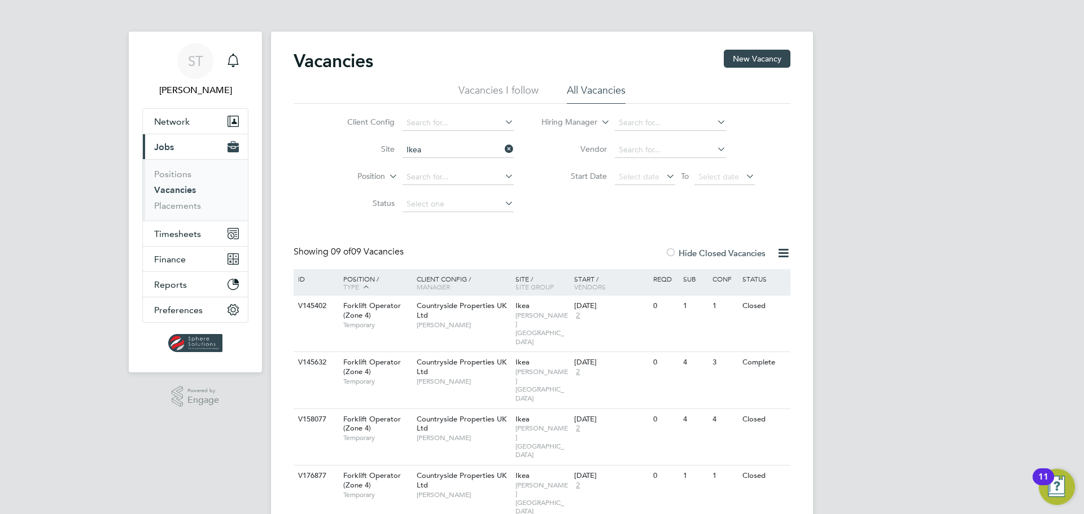
click at [587, 283] on span "Vendors" at bounding box center [590, 286] width 32 height 9
click at [587, 277] on div "Start / Vendors" at bounding box center [610, 283] width 79 height 28
click at [503, 149] on icon at bounding box center [503, 149] width 0 height 16
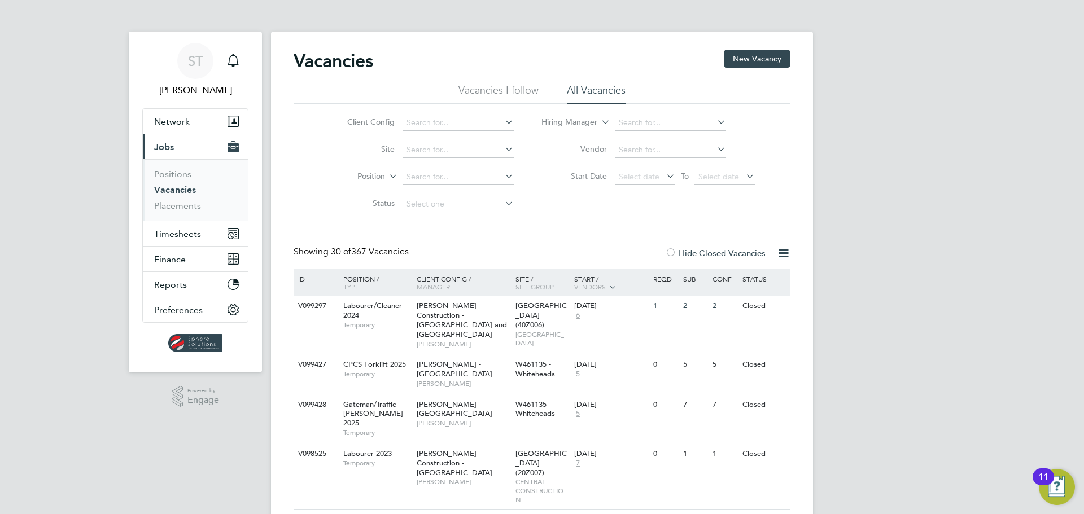
click at [594, 277] on div "Start / Vendors" at bounding box center [610, 283] width 79 height 28
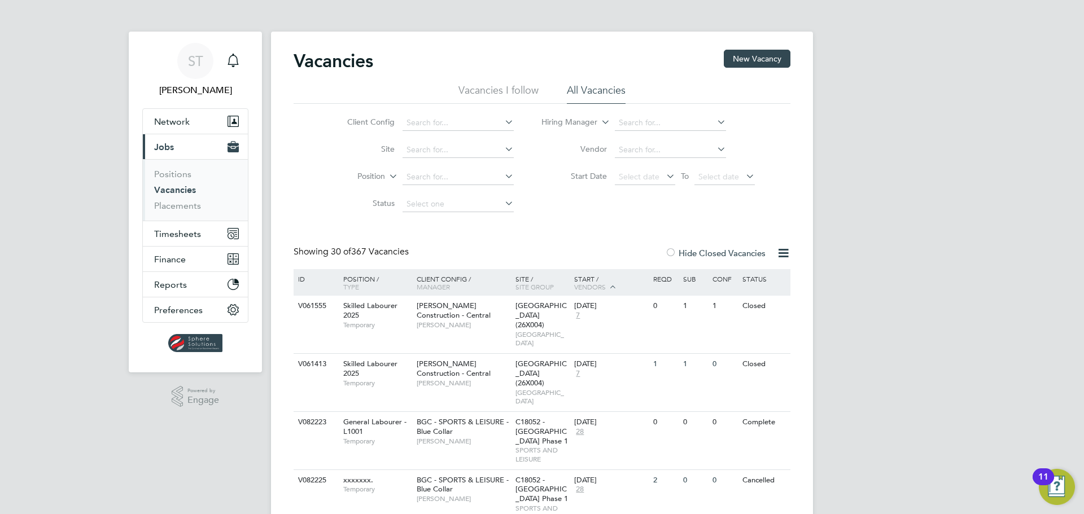
click at [584, 279] on div "Start / Vendors" at bounding box center [610, 283] width 79 height 28
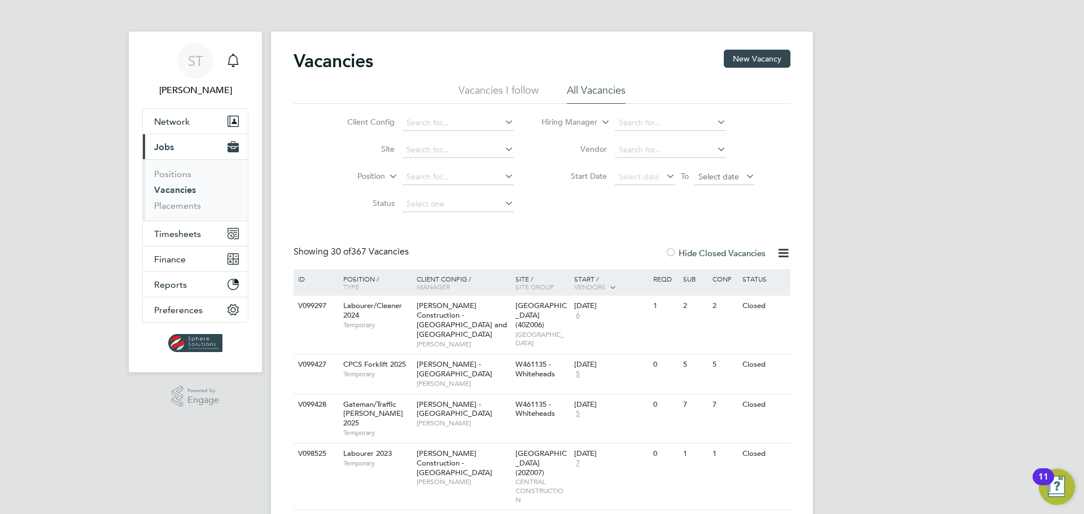
click at [742, 177] on span "Select date" at bounding box center [725, 177] width 60 height 15
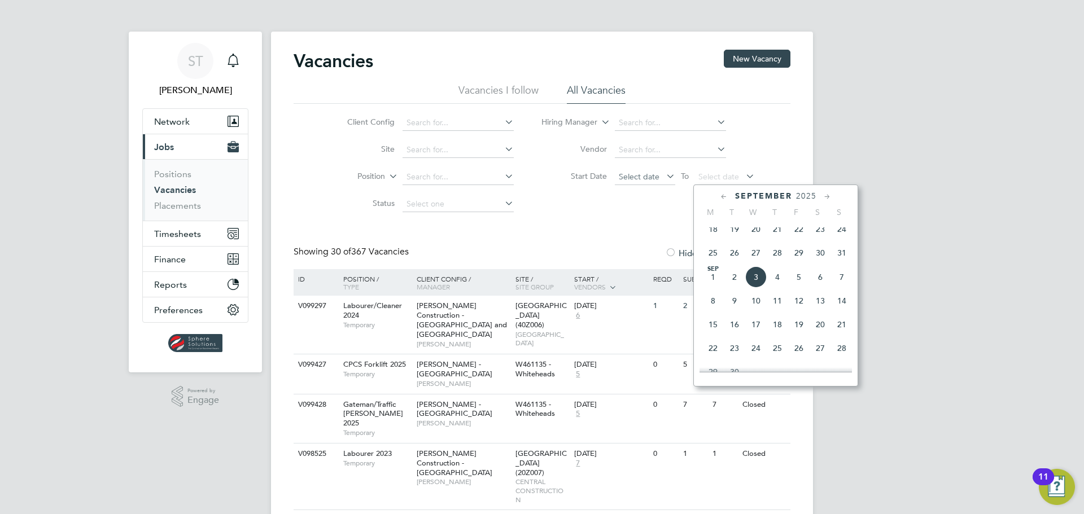
click at [643, 171] on span "Select date" at bounding box center [645, 177] width 60 height 15
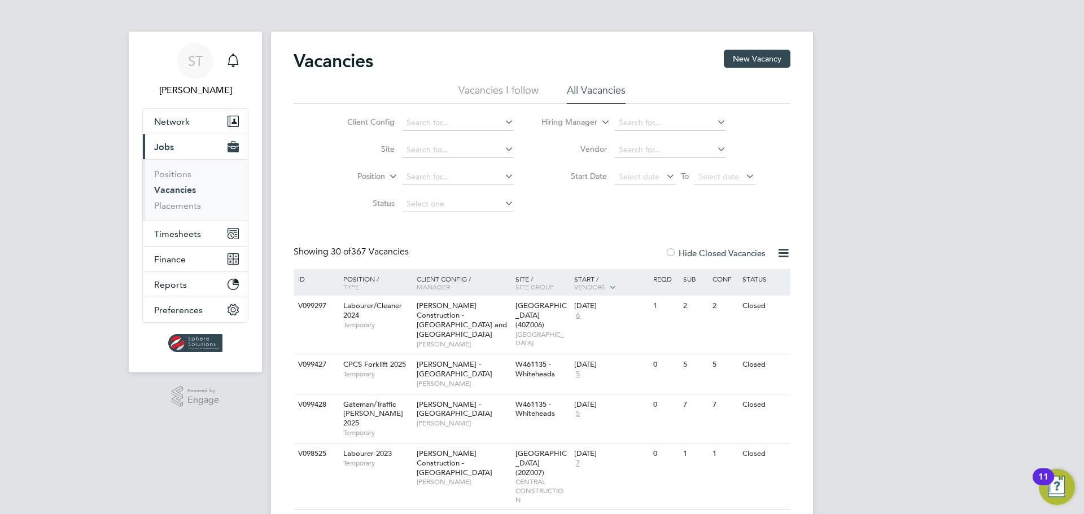
click at [588, 278] on div "Start / Vendors" at bounding box center [610, 283] width 79 height 28
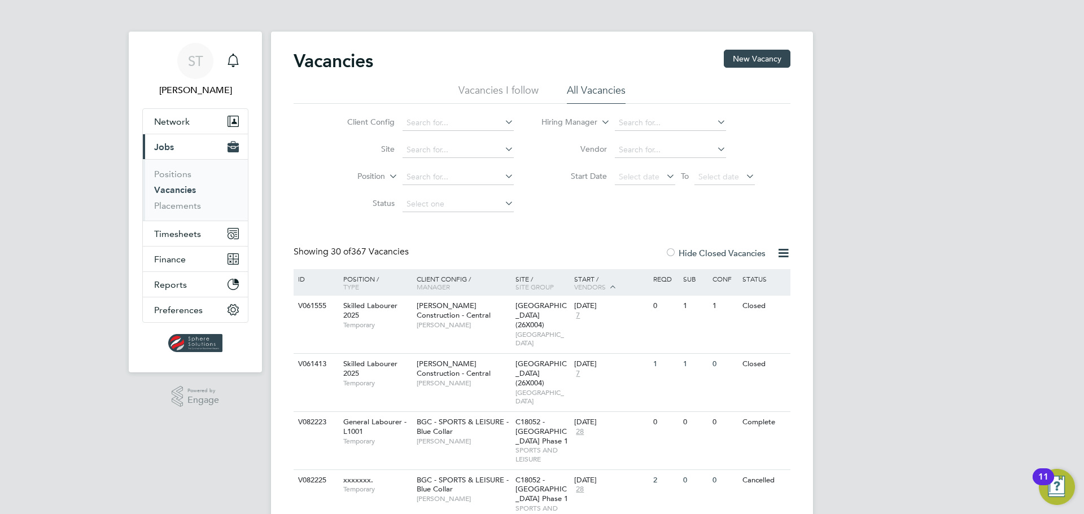
click at [588, 278] on div "Start / Vendors" at bounding box center [610, 283] width 79 height 28
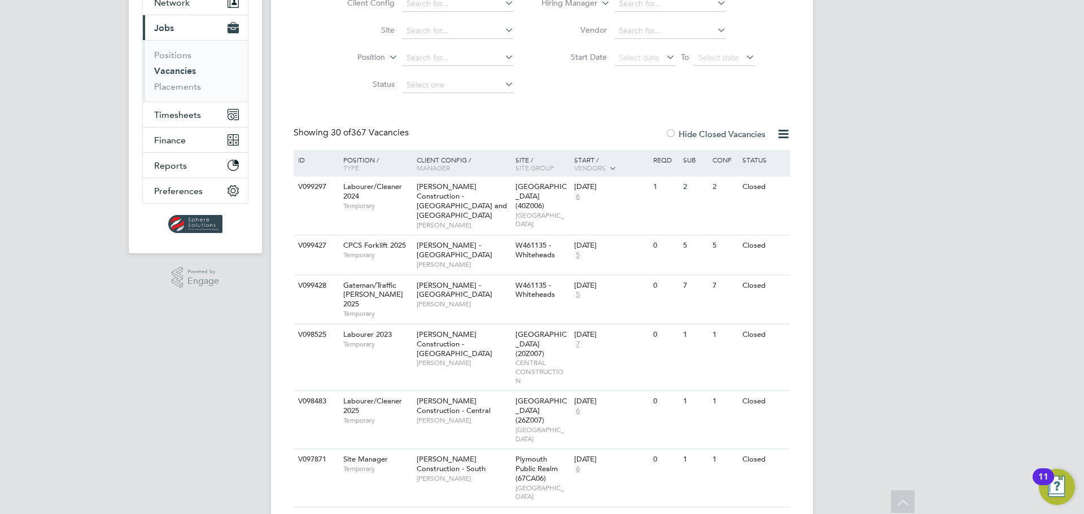
scroll to position [0, 0]
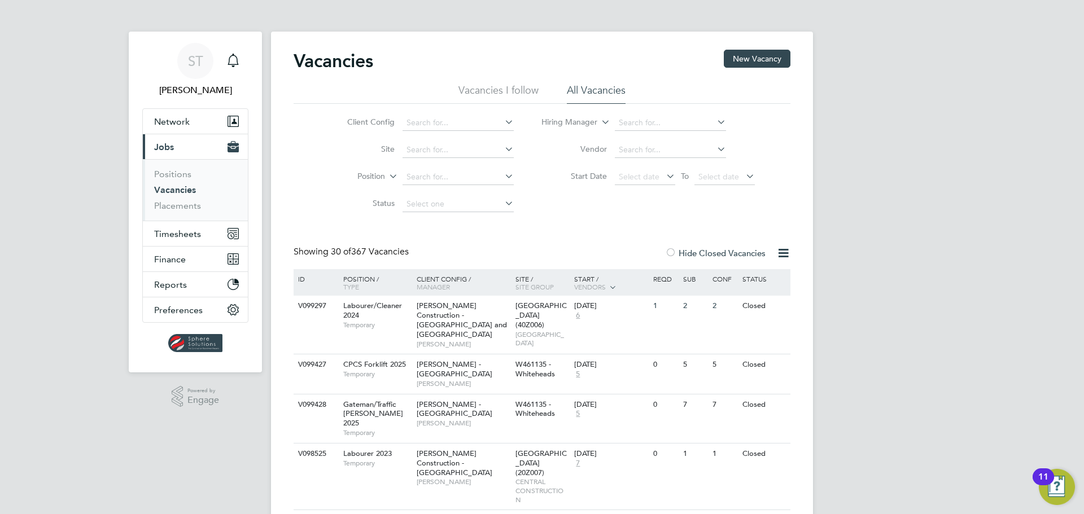
click at [670, 251] on div at bounding box center [670, 253] width 11 height 11
